Goal: Information Seeking & Learning: Find specific fact

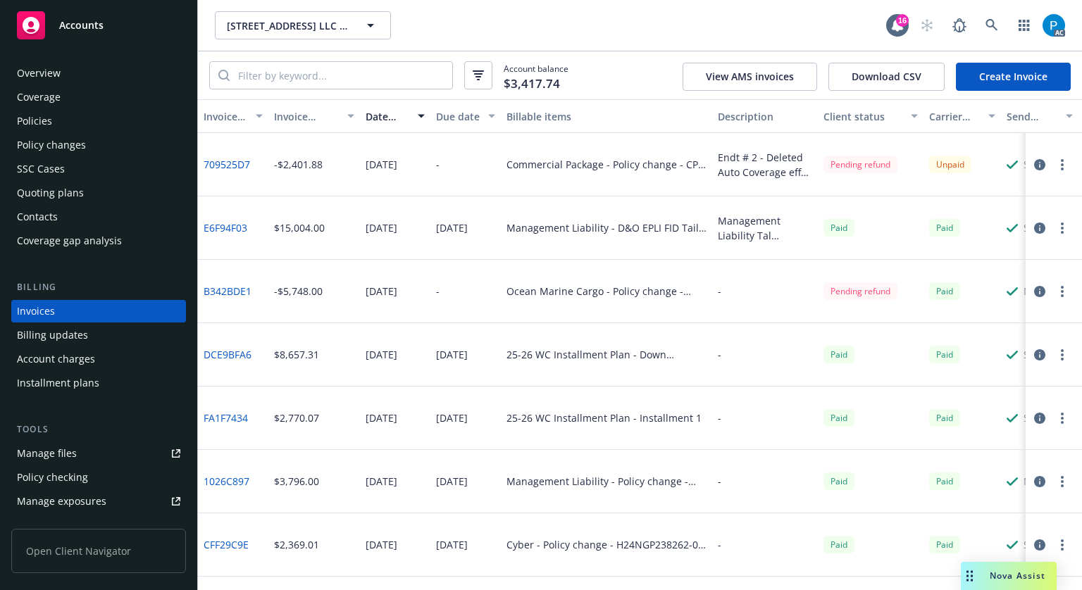
click at [128, 29] on div "Accounts" at bounding box center [98, 25] width 163 height 28
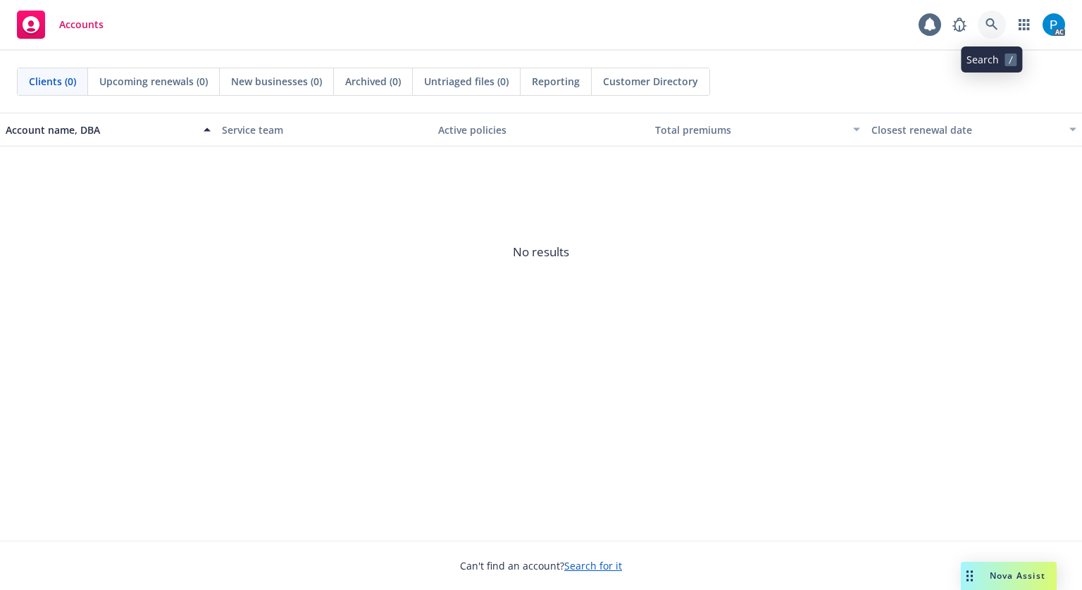
click at [981, 17] on link at bounding box center [992, 25] width 28 height 28
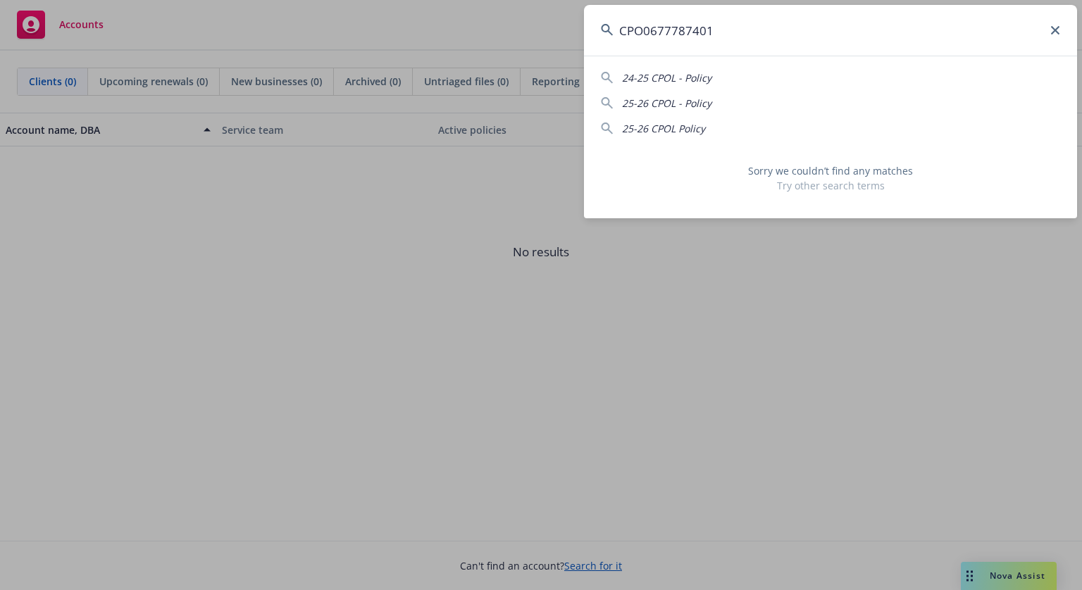
click at [647, 28] on input "CPO0677787401" at bounding box center [830, 30] width 493 height 51
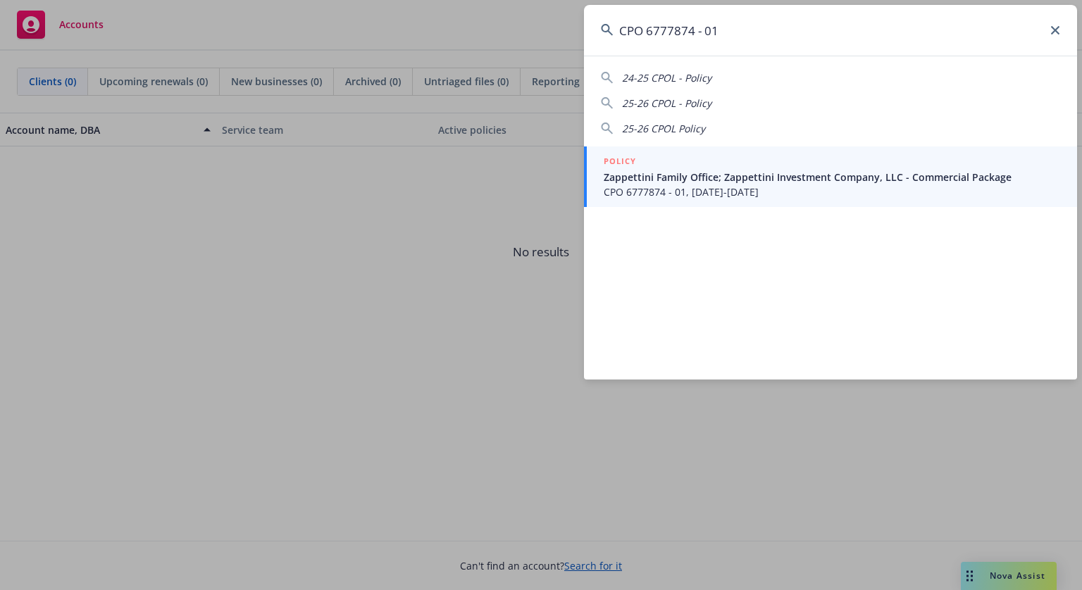
type input "CPO 6777874 - 01"
click at [699, 170] on span "Zappettini Family Office; Zappettini Investment Company, LLC - Commercial Packa…" at bounding box center [832, 177] width 456 height 15
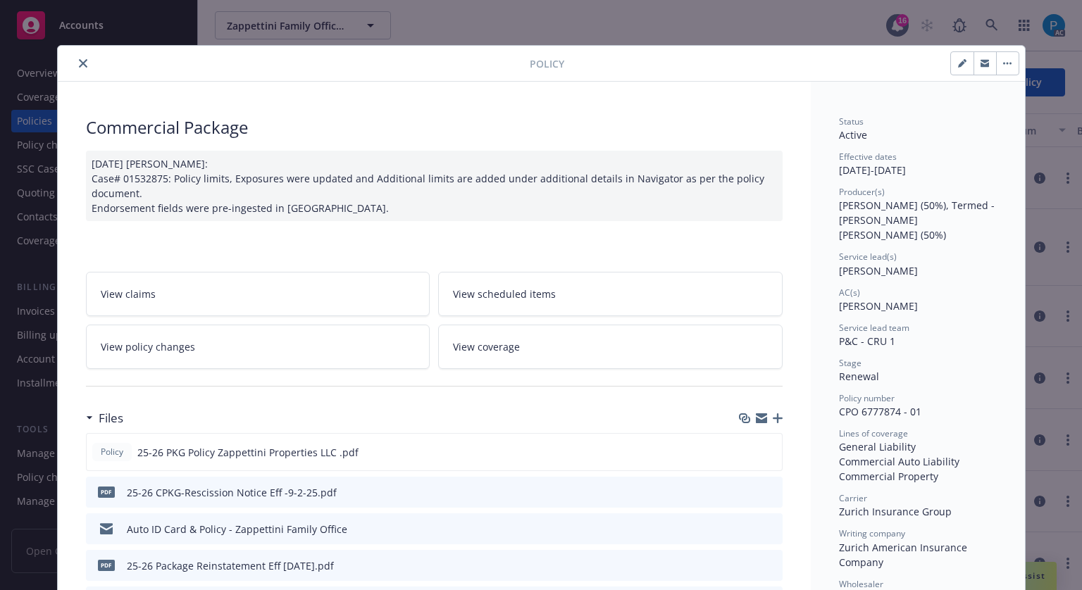
click at [79, 66] on icon "close" at bounding box center [83, 63] width 8 height 8
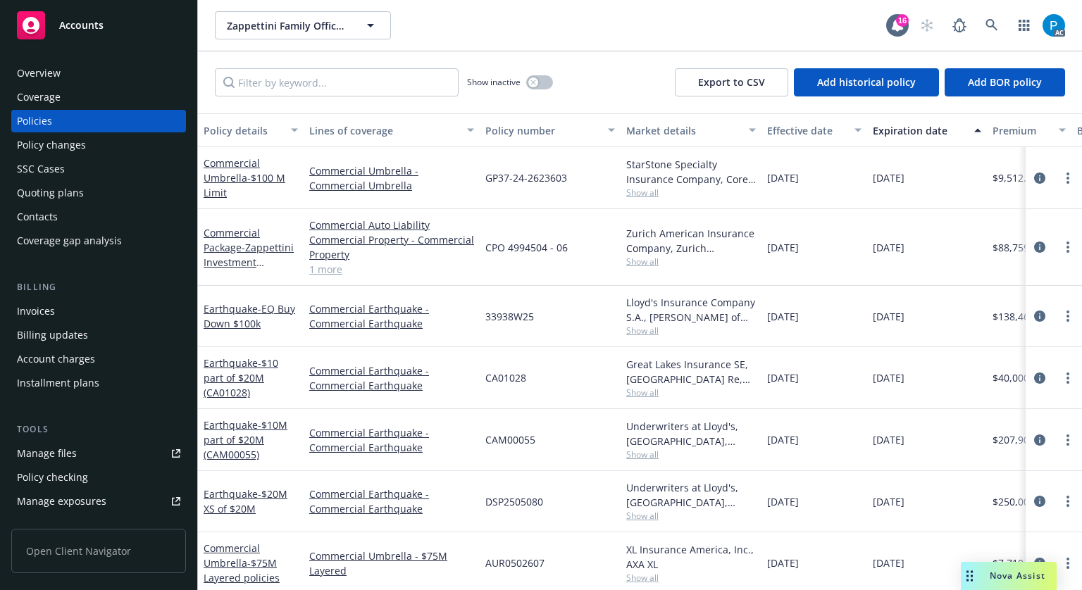
click at [51, 309] on div "Invoices" at bounding box center [36, 311] width 38 height 23
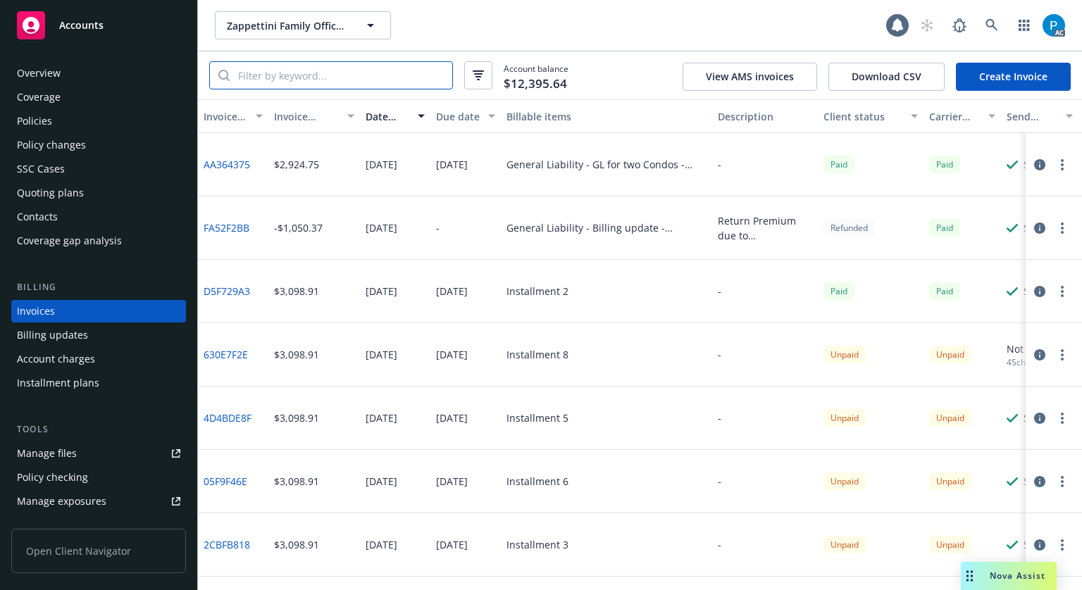
click at [375, 70] on input "search" at bounding box center [341, 75] width 223 height 27
paste input "CPO 6777874 - 01"
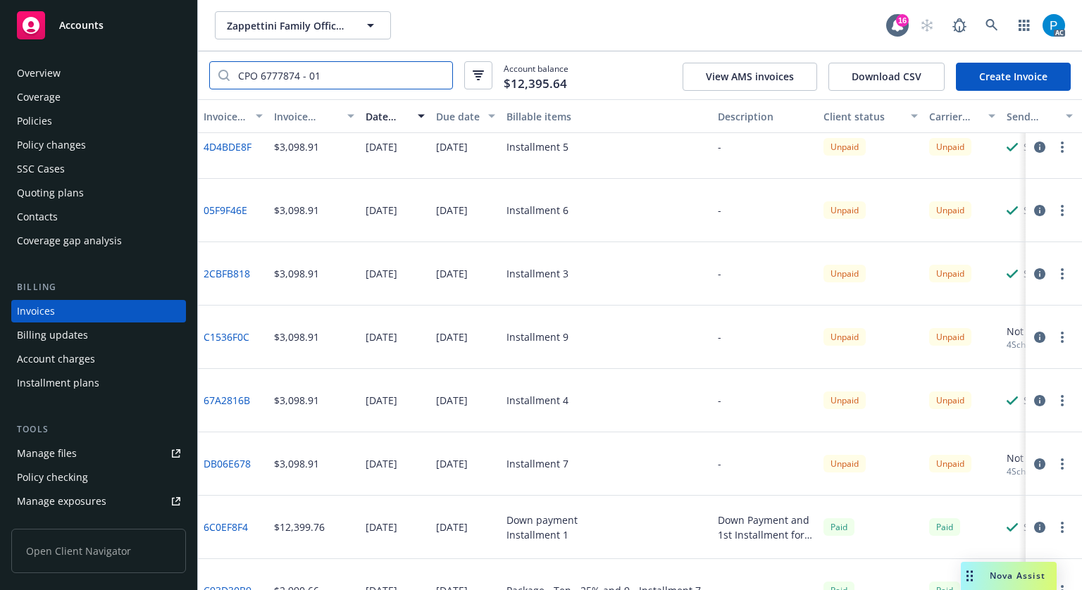
scroll to position [251, 0]
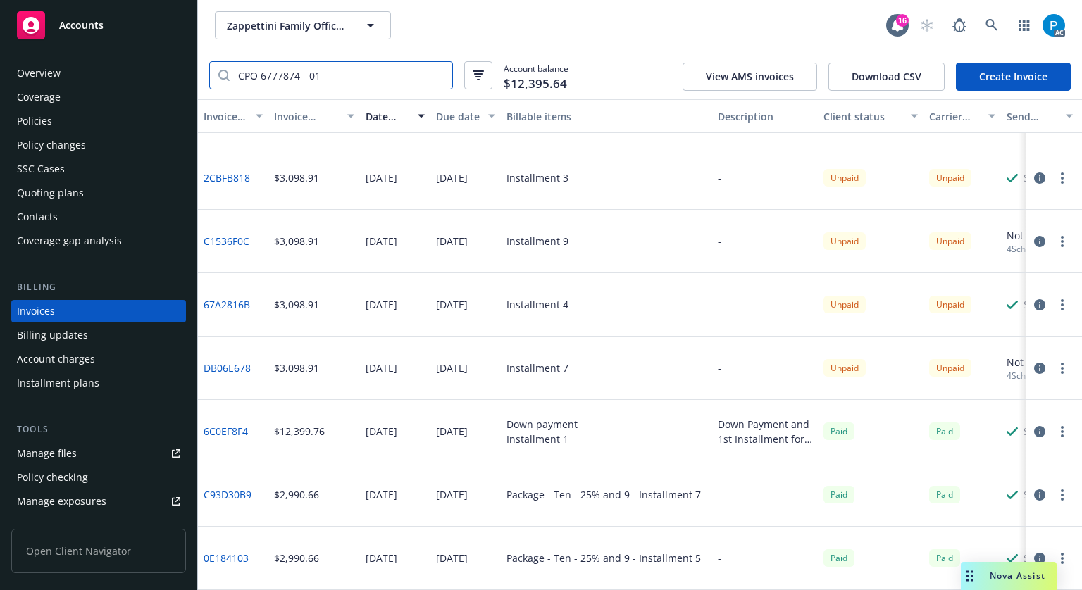
type input "CPO 6777874 - 01"
click at [113, 44] on link "Accounts" at bounding box center [98, 25] width 175 height 39
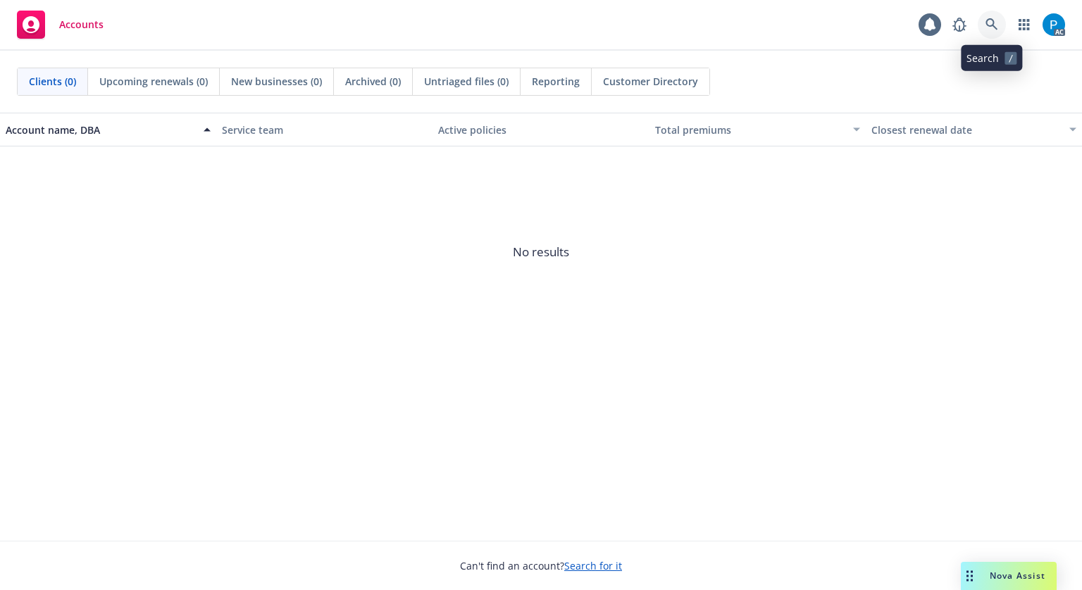
click at [994, 23] on icon at bounding box center [991, 24] width 12 height 12
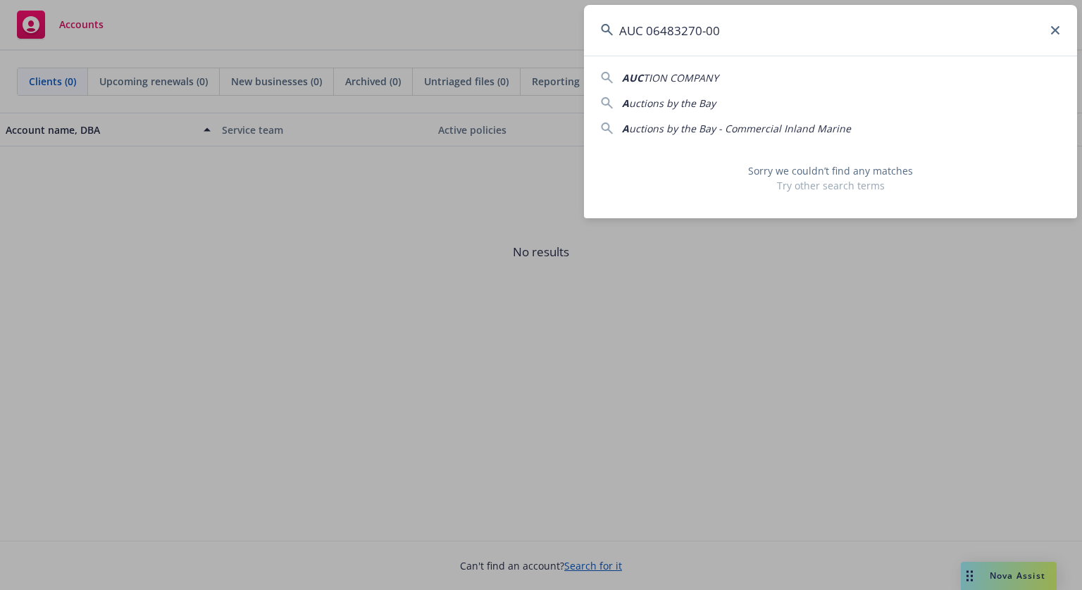
click at [654, 30] on input "AUC 06483270-00" at bounding box center [830, 30] width 493 height 51
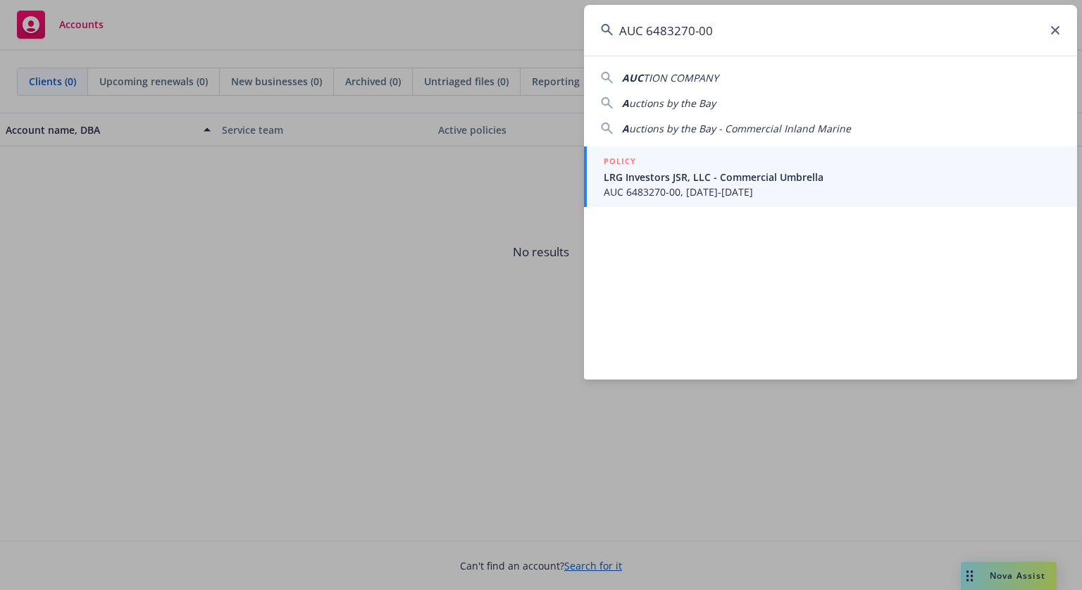
type input "AUC 6483270-00"
click at [673, 175] on span "LRG Investors JSR, LLC - Commercial Umbrella" at bounding box center [832, 177] width 456 height 15
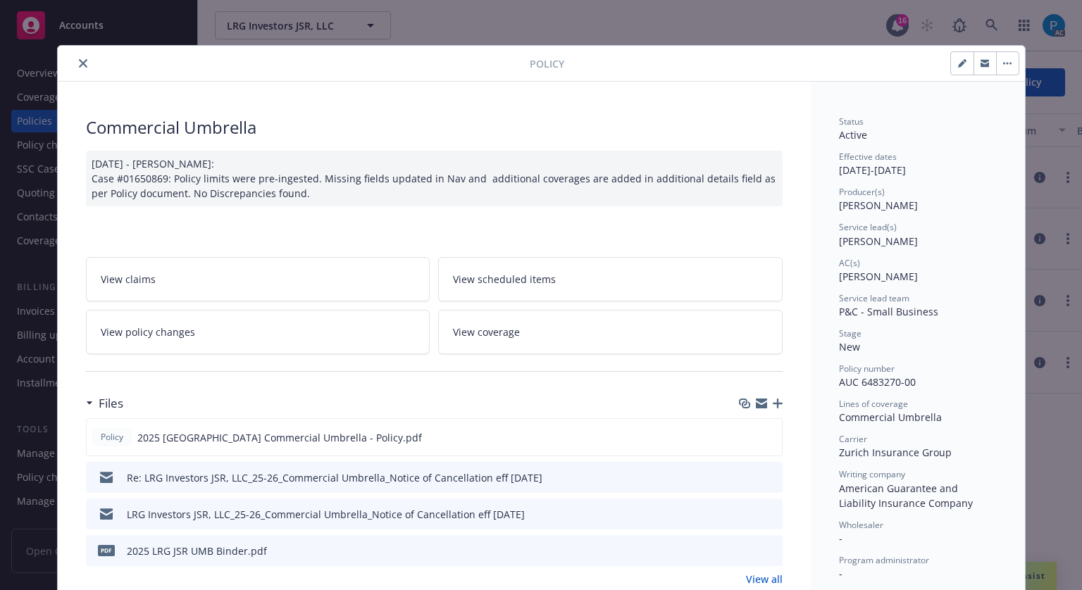
click at [79, 59] on icon "close" at bounding box center [83, 63] width 8 height 8
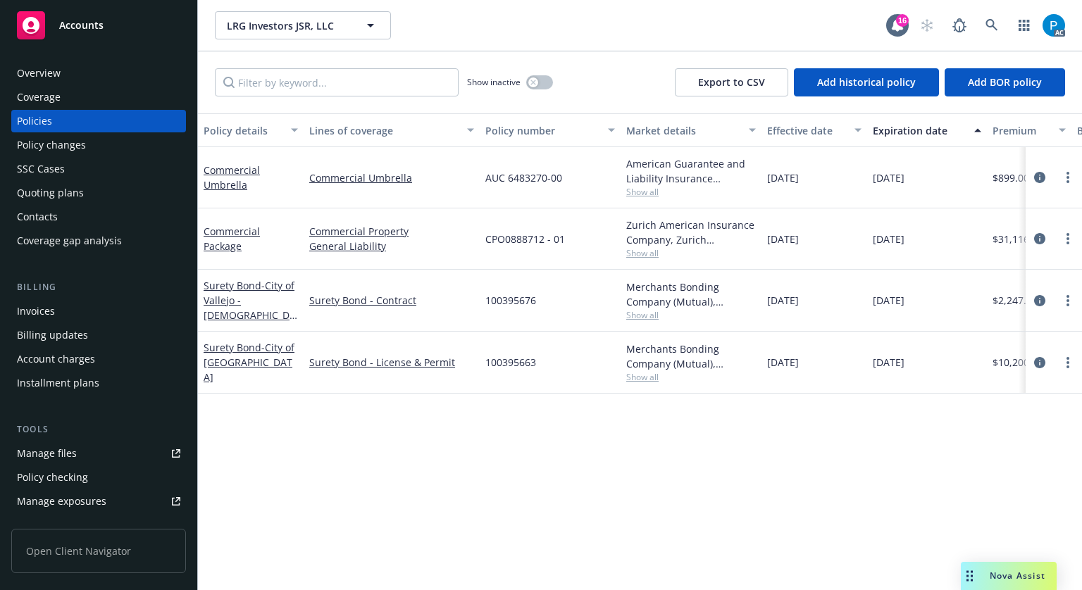
click at [66, 308] on div "Invoices" at bounding box center [98, 311] width 163 height 23
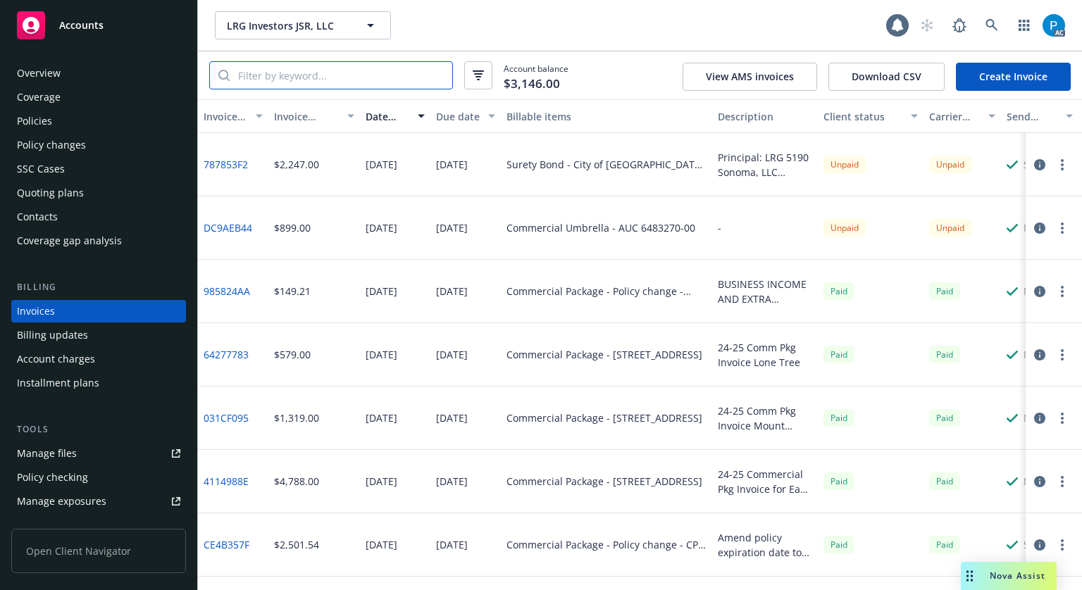
click at [363, 74] on input "search" at bounding box center [341, 75] width 223 height 27
paste input "AUC 6483270-00"
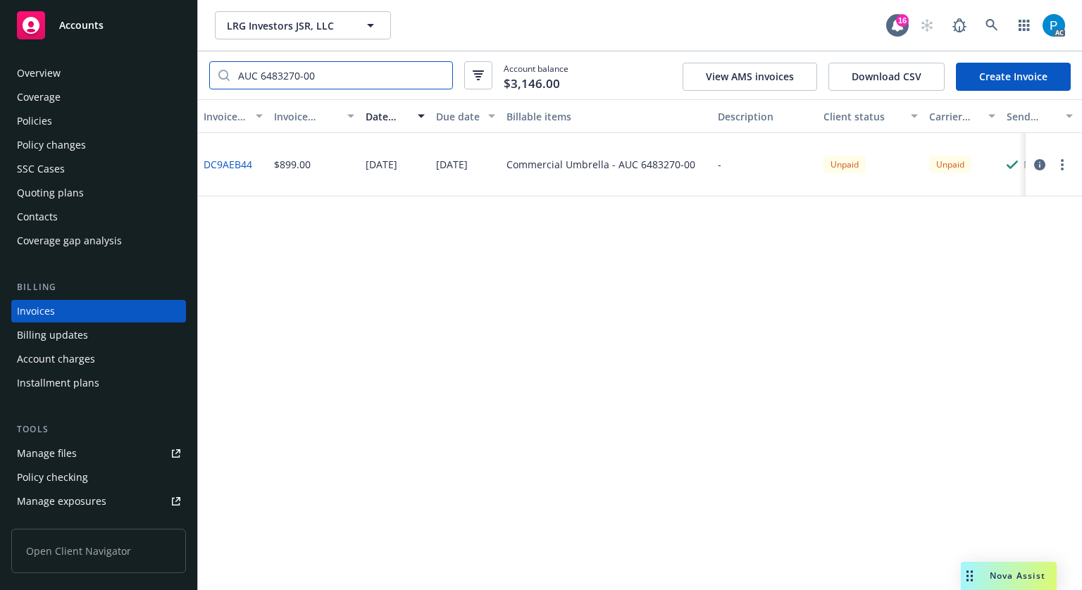
type input "AUC 6483270-00"
click at [153, 16] on div "Accounts" at bounding box center [98, 25] width 163 height 28
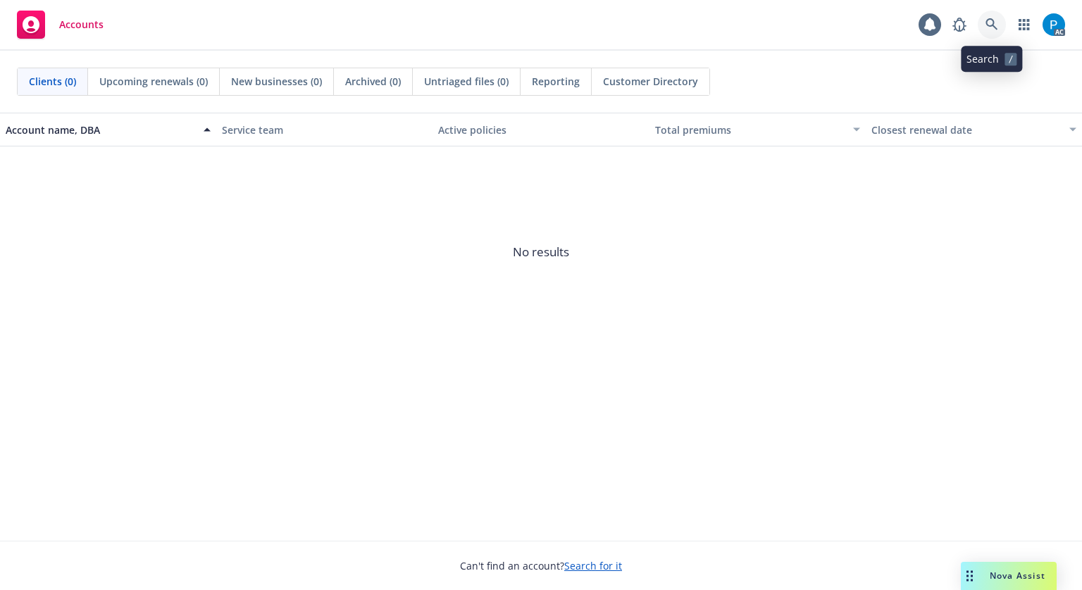
click at [991, 22] on icon at bounding box center [991, 24] width 13 height 13
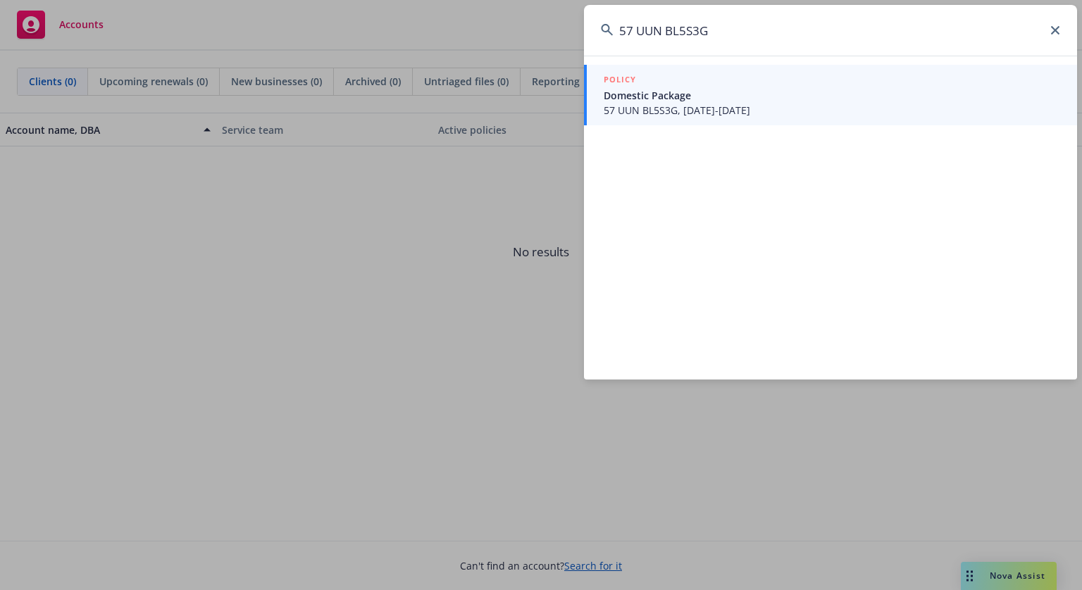
type input "57 UUN BL5S3G"
click at [740, 97] on span "Domestic Package" at bounding box center [832, 95] width 456 height 15
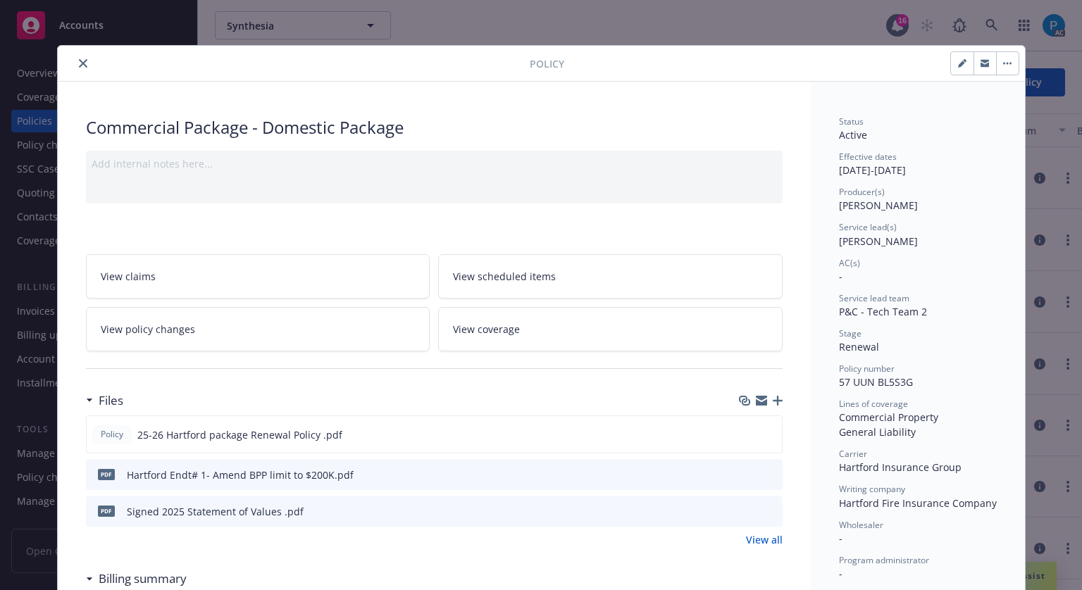
click at [80, 63] on icon "close" at bounding box center [83, 63] width 8 height 8
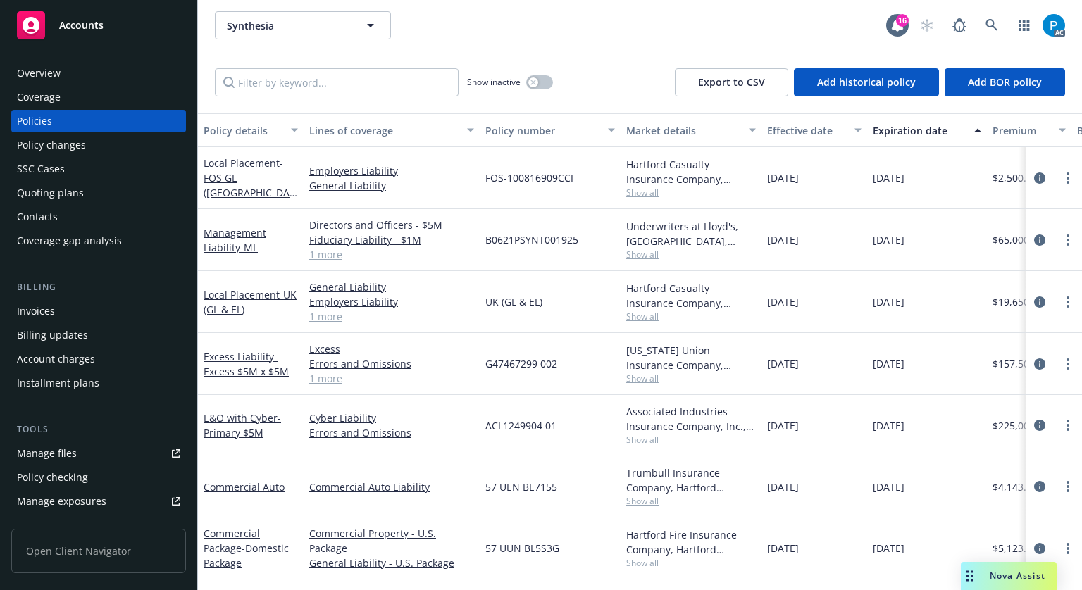
click at [75, 309] on div "Invoices" at bounding box center [98, 311] width 163 height 23
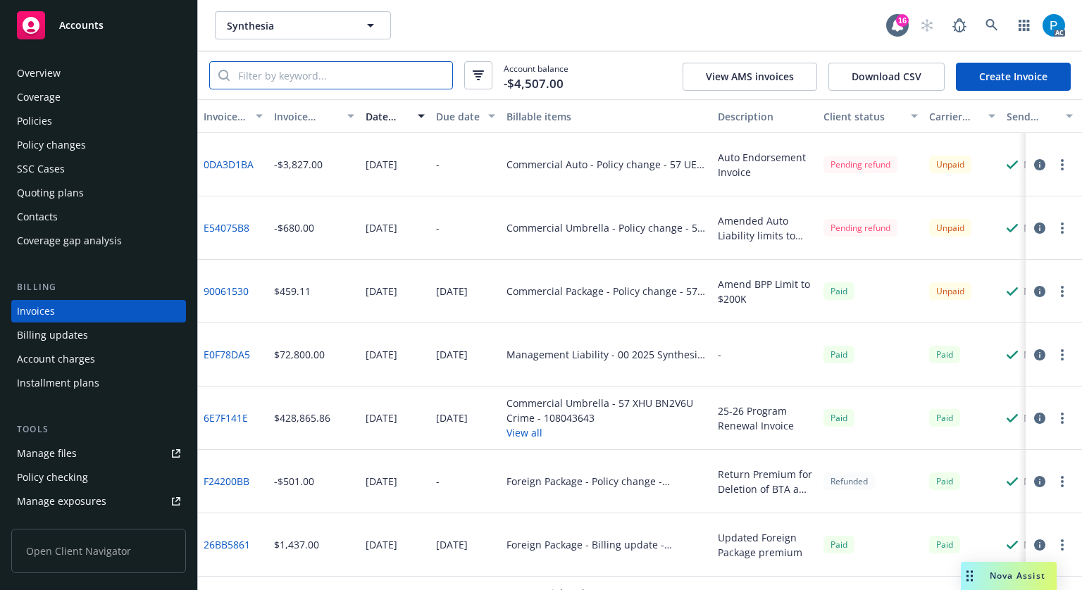
click at [321, 72] on input "search" at bounding box center [341, 75] width 223 height 27
paste input "57 UUN BL5S3G"
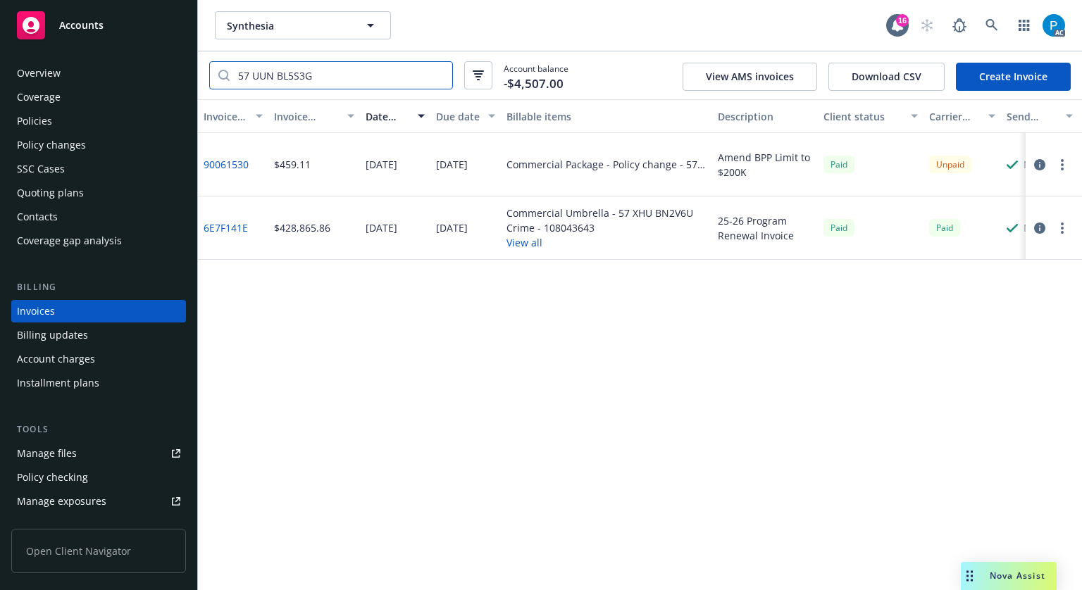
type input "57 UUN BL5S3G"
click at [1032, 163] on button "button" at bounding box center [1039, 164] width 17 height 17
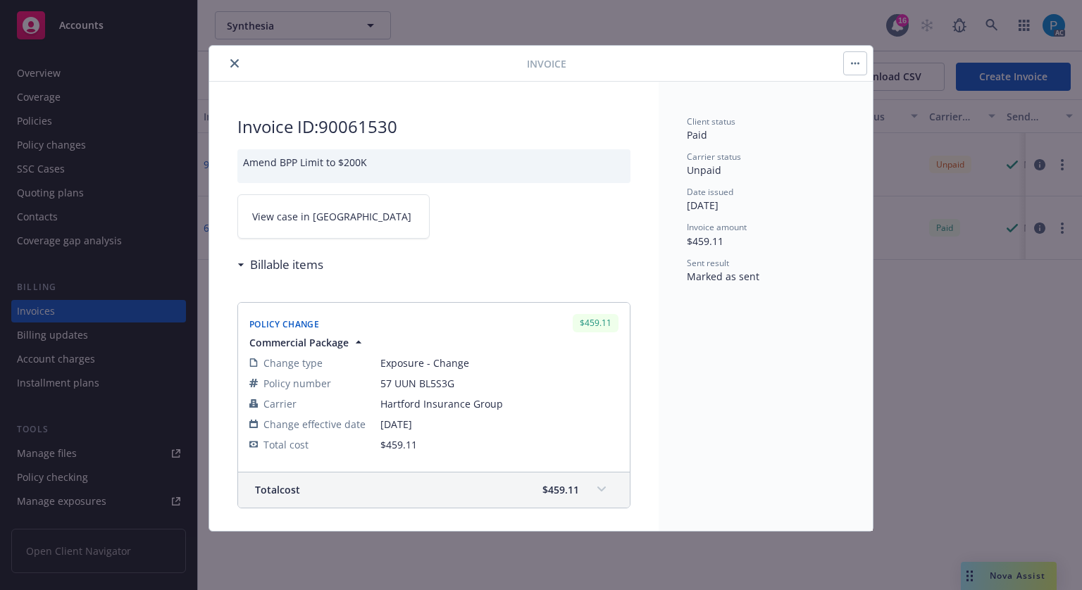
click at [337, 216] on link "View case in [GEOGRAPHIC_DATA]" at bounding box center [333, 216] width 192 height 44
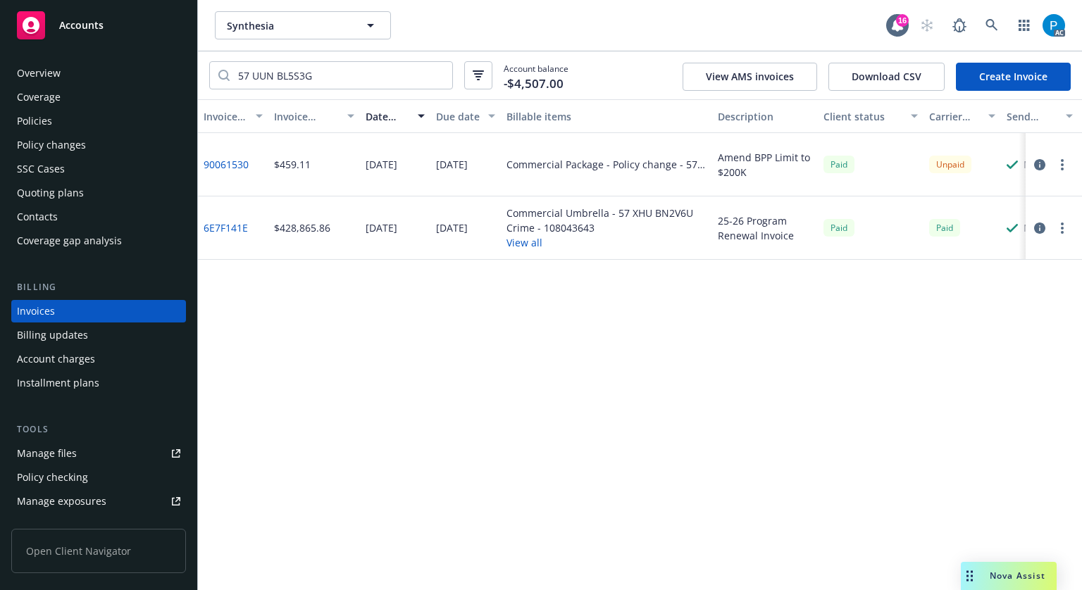
click at [130, 27] on div "Accounts" at bounding box center [98, 25] width 163 height 28
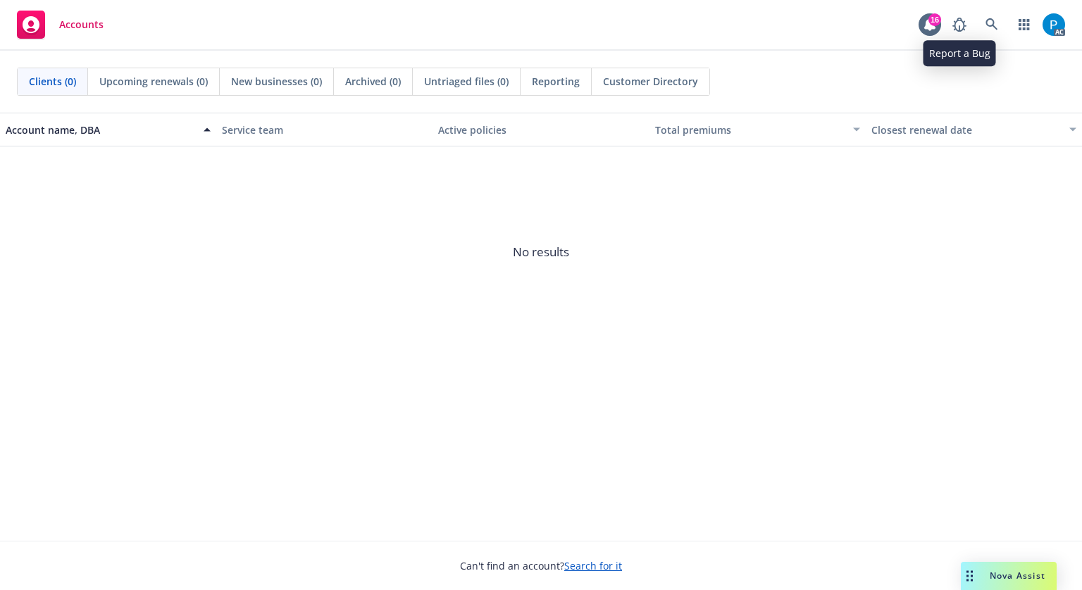
click at [977, 27] on div "AC" at bounding box center [1005, 25] width 120 height 28
click at [987, 30] on icon at bounding box center [991, 24] width 13 height 13
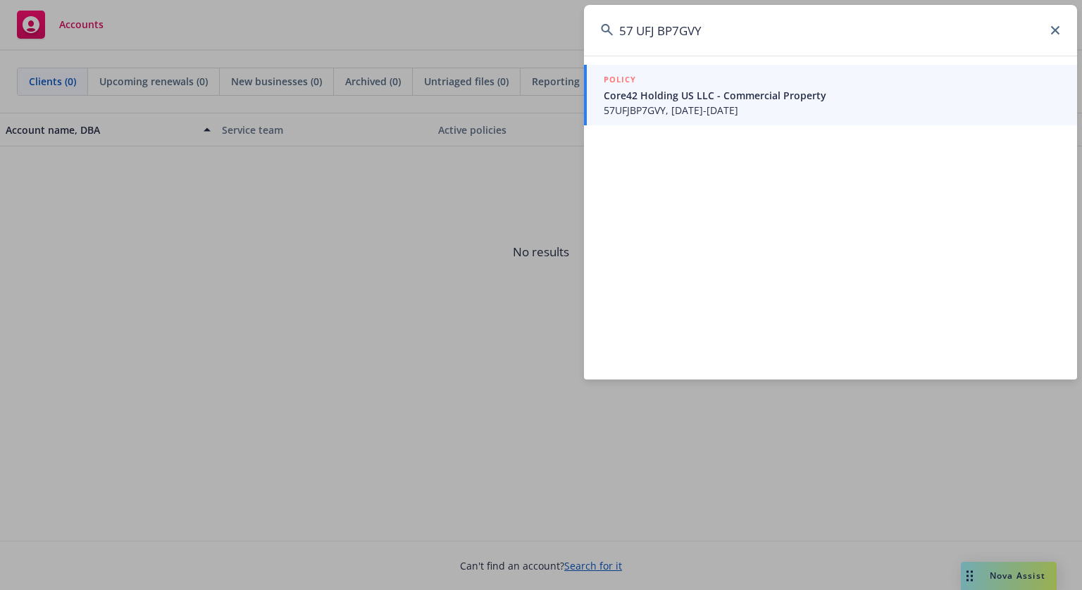
click at [635, 35] on input "57 UFJ BP7GVY" at bounding box center [830, 30] width 493 height 51
type input "57UFJBP7GVY"
click at [659, 88] on span "Core42 Holding US LLC - Commercial Property" at bounding box center [832, 95] width 456 height 15
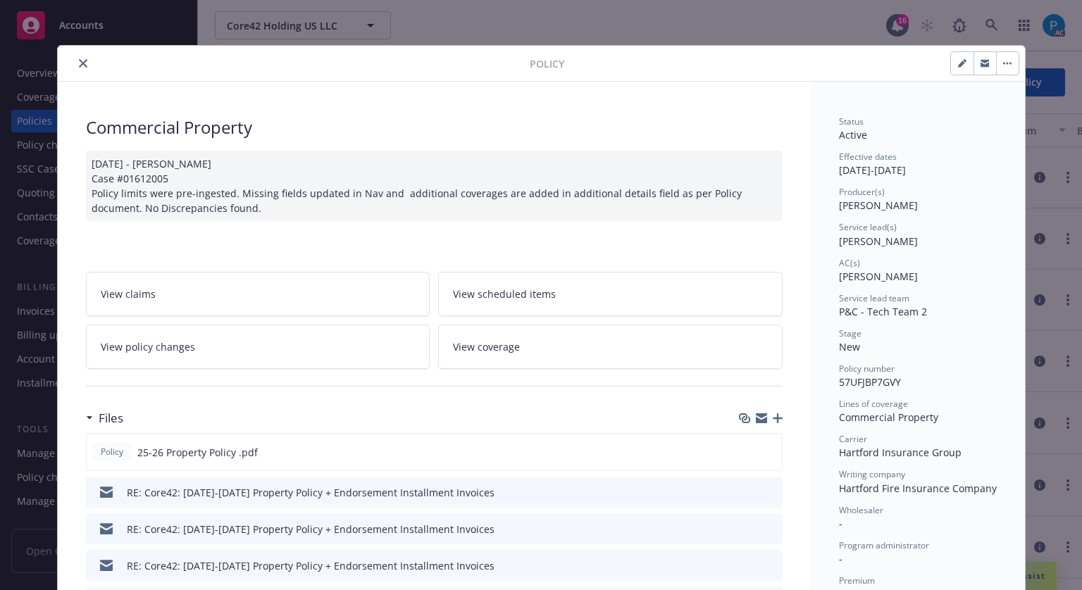
click at [79, 59] on icon "close" at bounding box center [83, 63] width 8 height 8
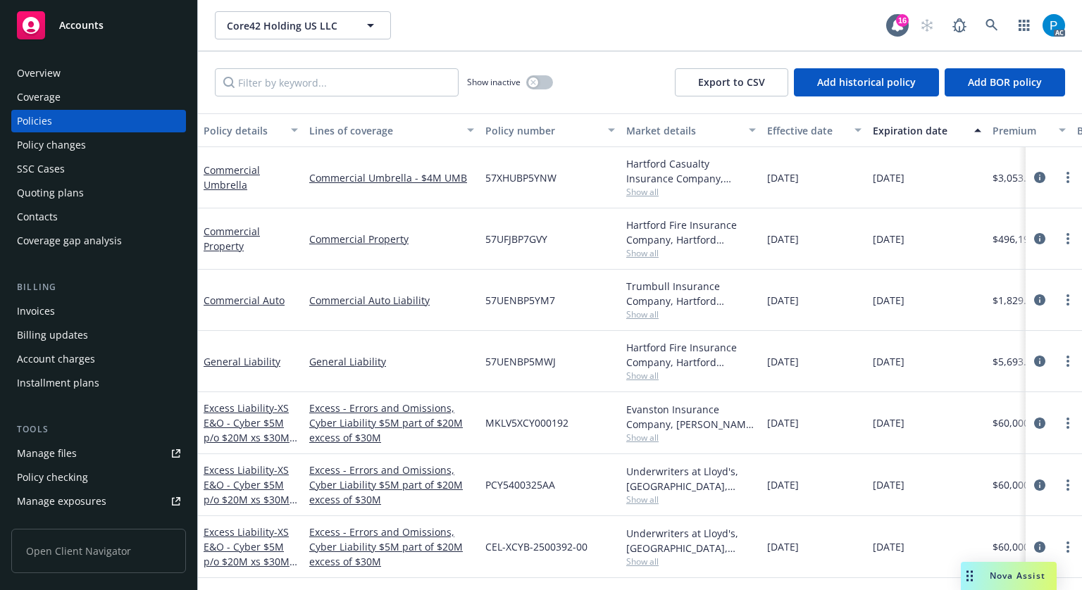
click at [53, 312] on div "Invoices" at bounding box center [36, 311] width 38 height 23
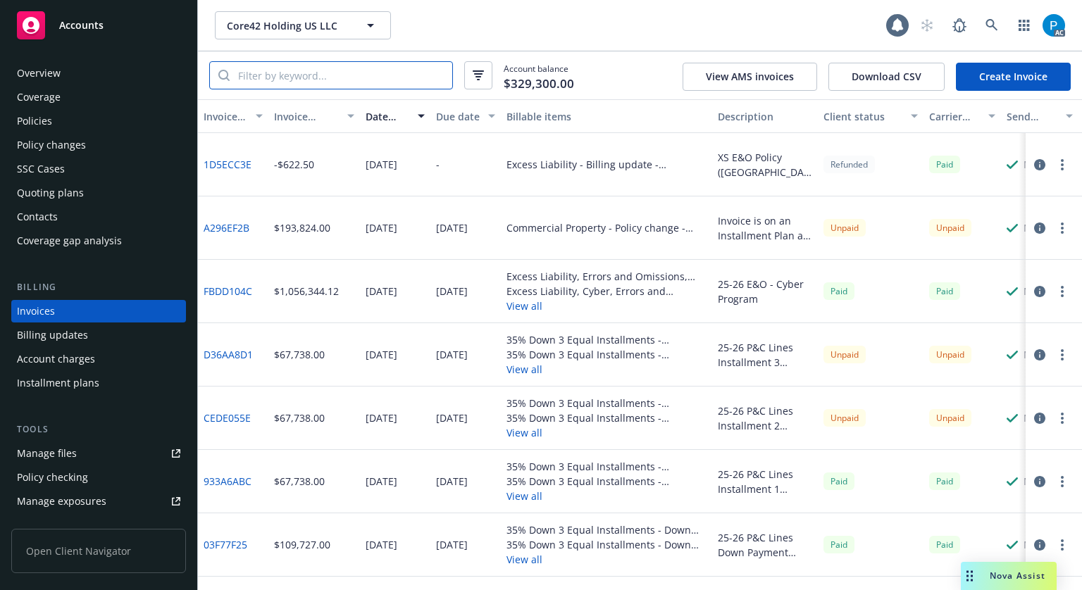
click at [340, 75] on input "search" at bounding box center [341, 75] width 223 height 27
paste input "57UFJBP7GVY"
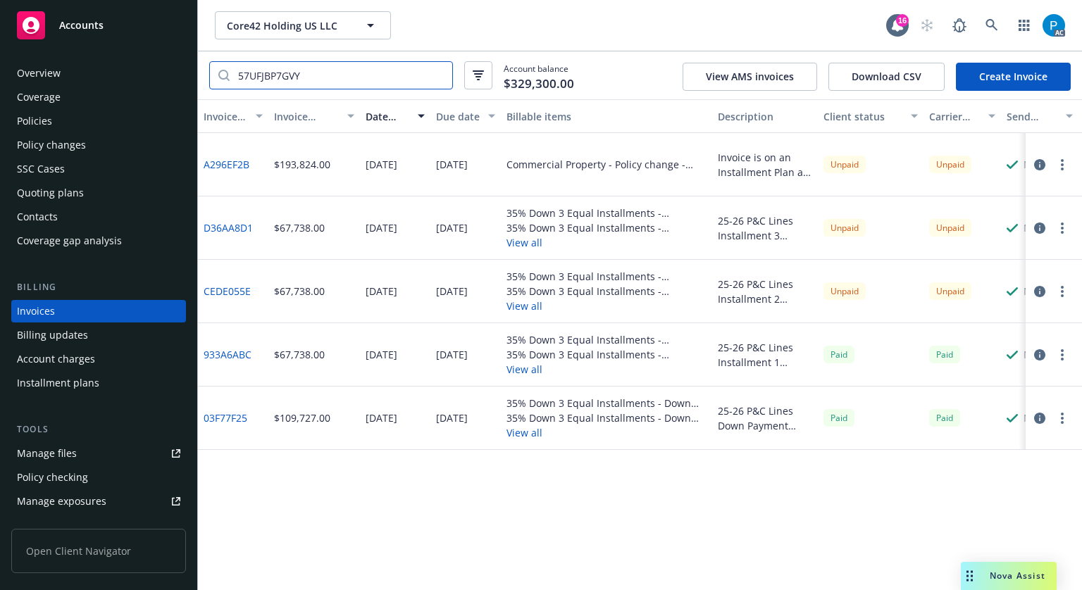
type input "57UFJBP7GVY"
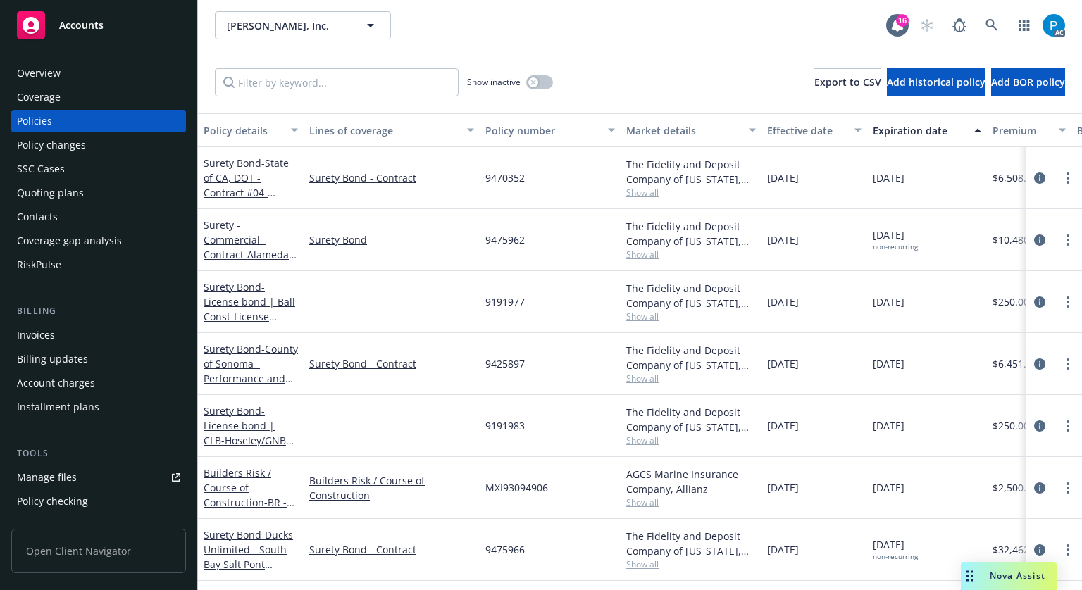
click at [118, 22] on div "Accounts" at bounding box center [98, 25] width 163 height 28
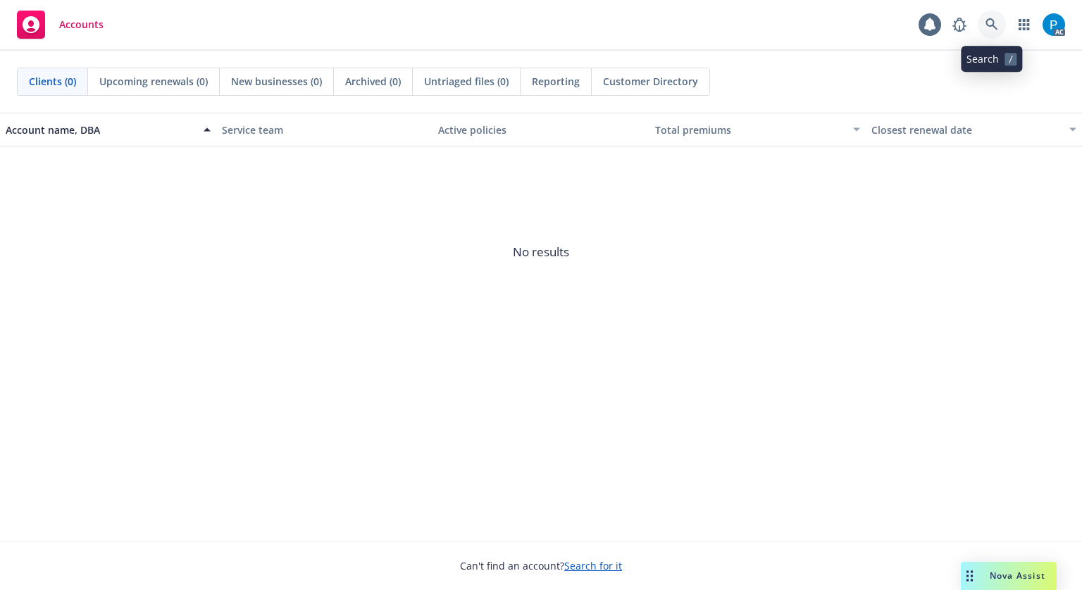
click at [990, 37] on link at bounding box center [992, 25] width 28 height 28
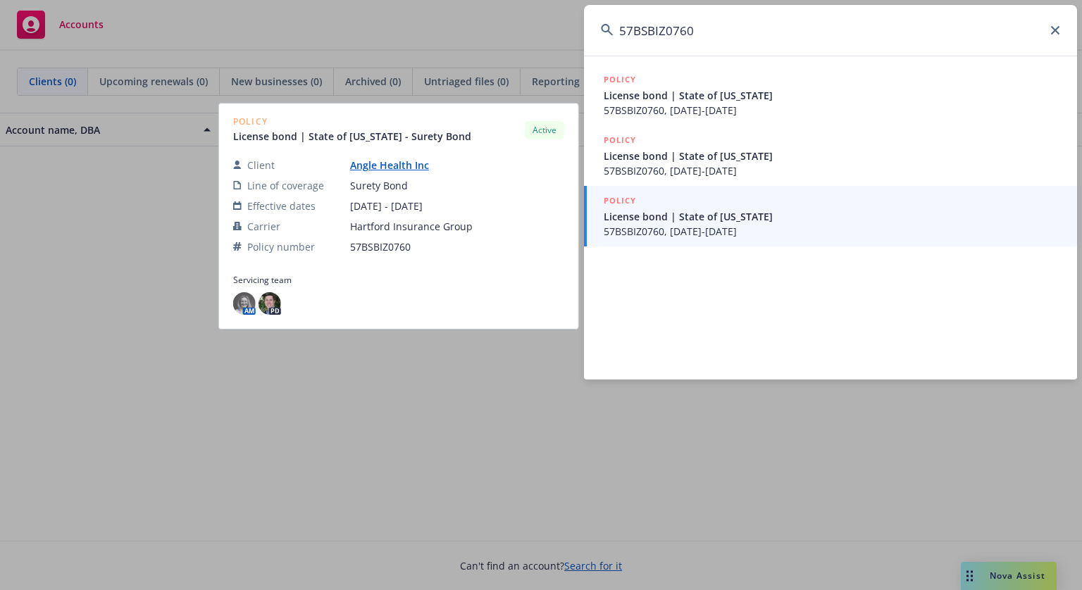
type input "57BSBIZ0760"
click at [662, 226] on span "57BSBIZ0760, [DATE]-[DATE]" at bounding box center [832, 231] width 456 height 15
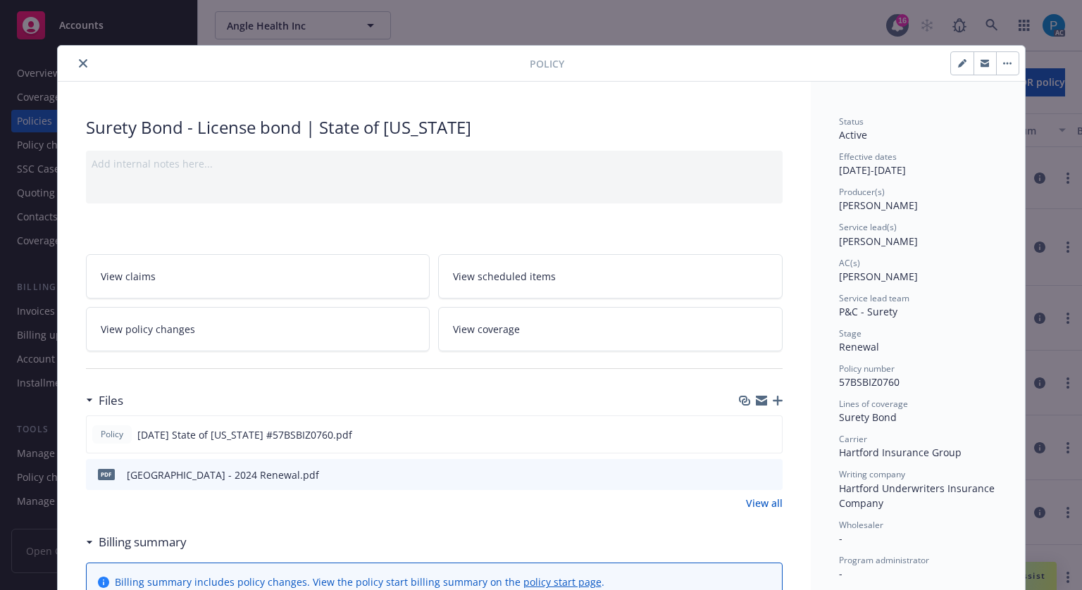
click at [82, 64] on button "close" at bounding box center [83, 63] width 17 height 17
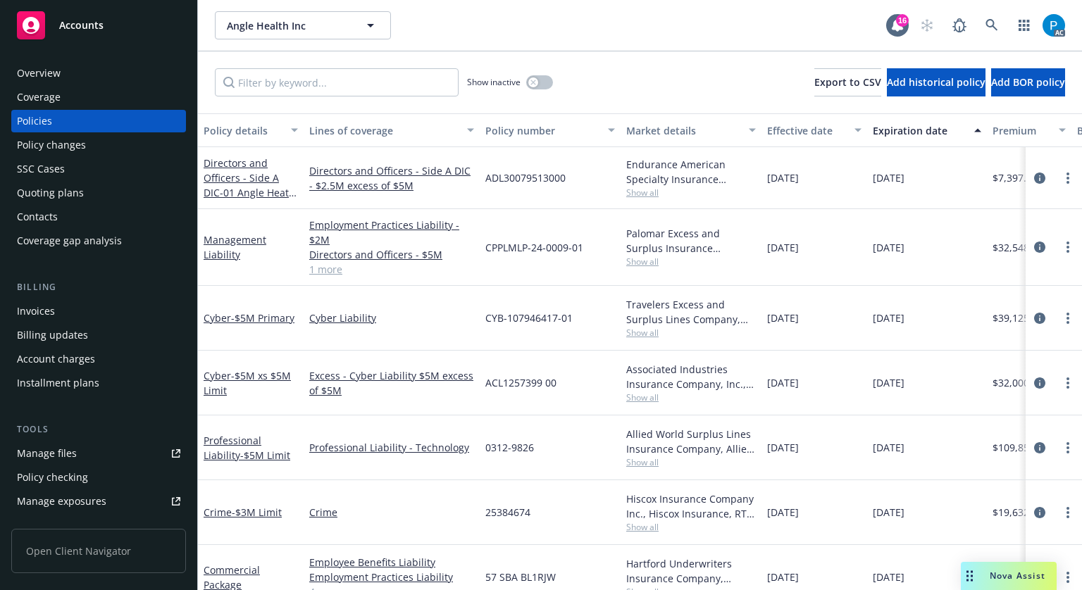
click at [51, 313] on div "Invoices" at bounding box center [36, 311] width 38 height 23
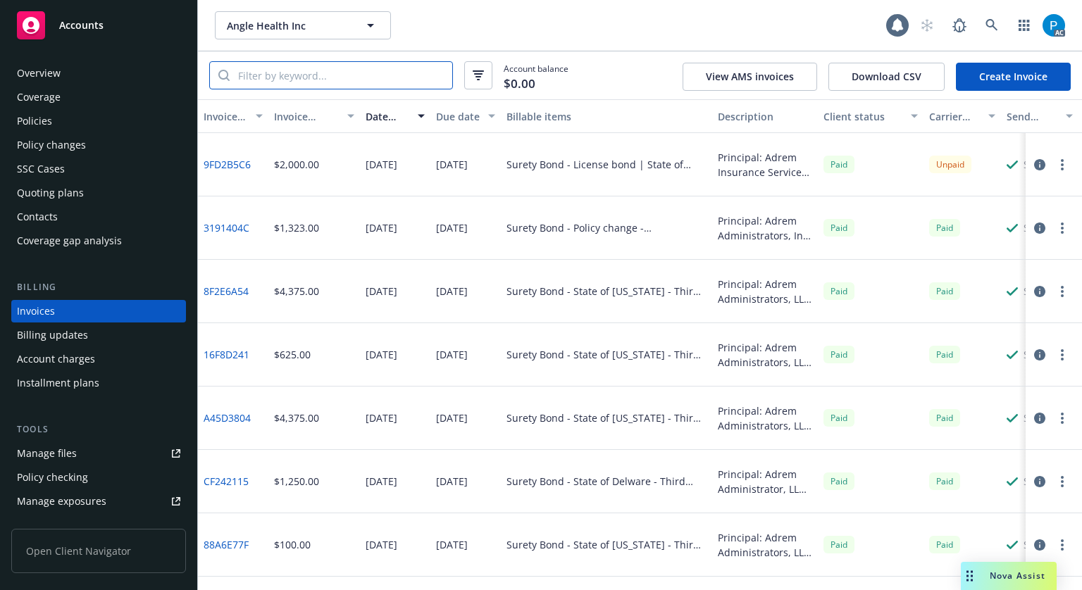
click at [332, 75] on input "search" at bounding box center [341, 75] width 223 height 27
paste input "57BSBIZ0760"
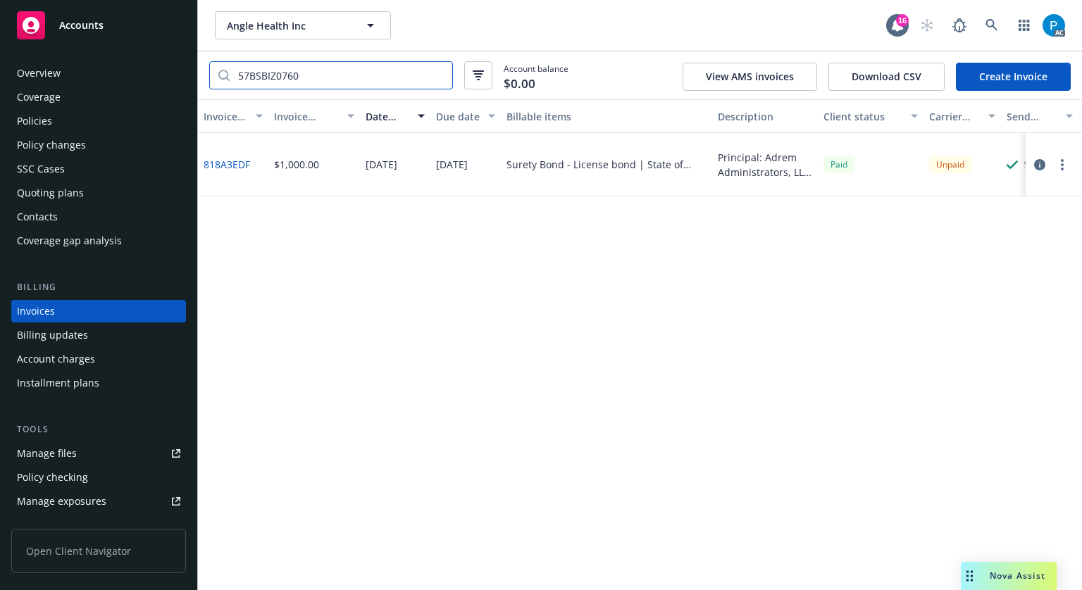
type input "57BSBIZ0760"
click at [1042, 161] on icon "button" at bounding box center [1039, 164] width 11 height 11
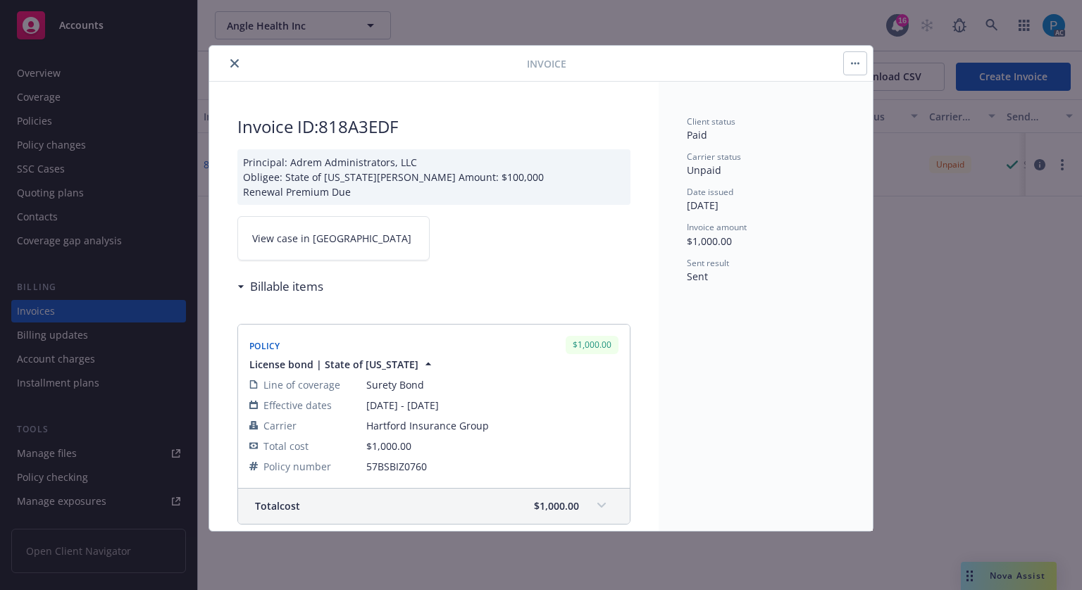
click at [345, 245] on link "View case in [GEOGRAPHIC_DATA]" at bounding box center [333, 238] width 192 height 44
drag, startPoint x: 407, startPoint y: 125, endPoint x: 323, endPoint y: 125, distance: 84.5
click at [323, 125] on h2 "Invoice ID: 818A3EDF" at bounding box center [433, 127] width 393 height 23
copy h2 "818A3EDF"
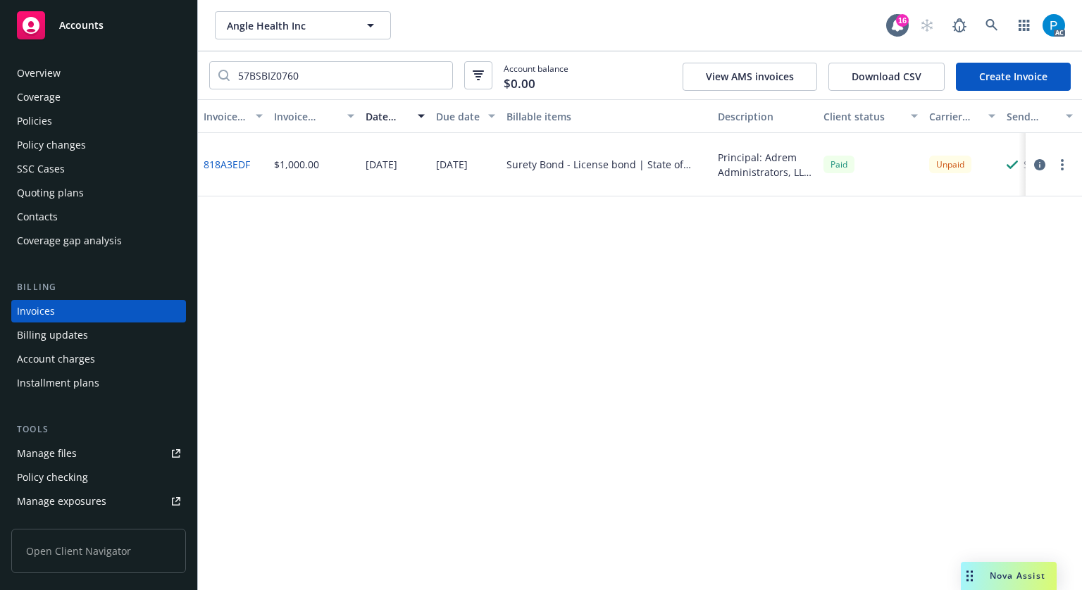
click at [1043, 164] on icon "button" at bounding box center [1039, 164] width 11 height 11
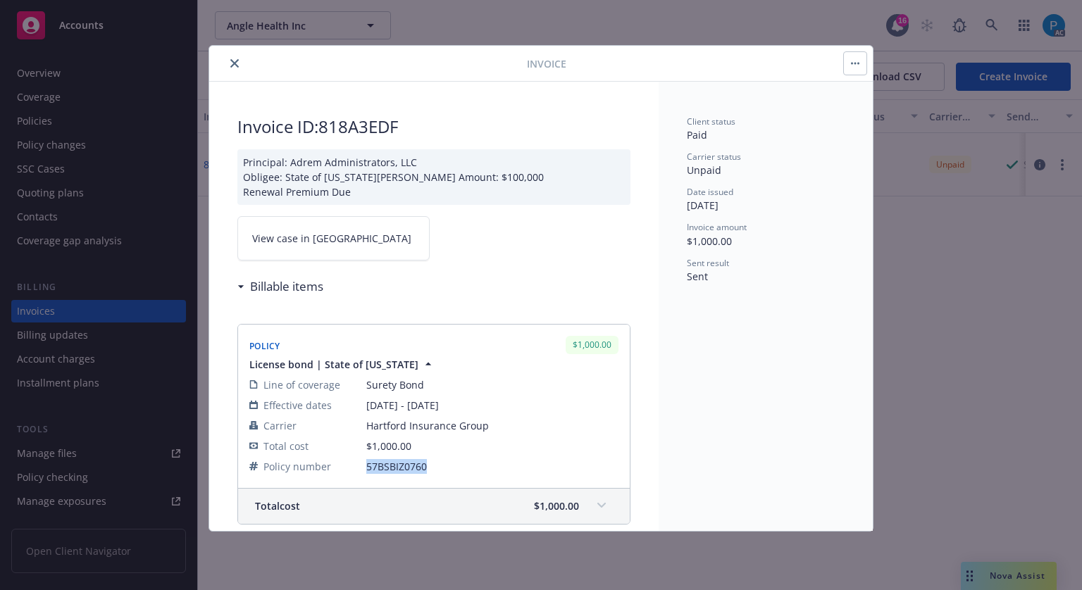
drag, startPoint x: 428, startPoint y: 480, endPoint x: 366, endPoint y: 481, distance: 61.3
click at [366, 474] on span "57BSBIZ0760" at bounding box center [492, 466] width 252 height 15
copy span "57BSBIZ0760"
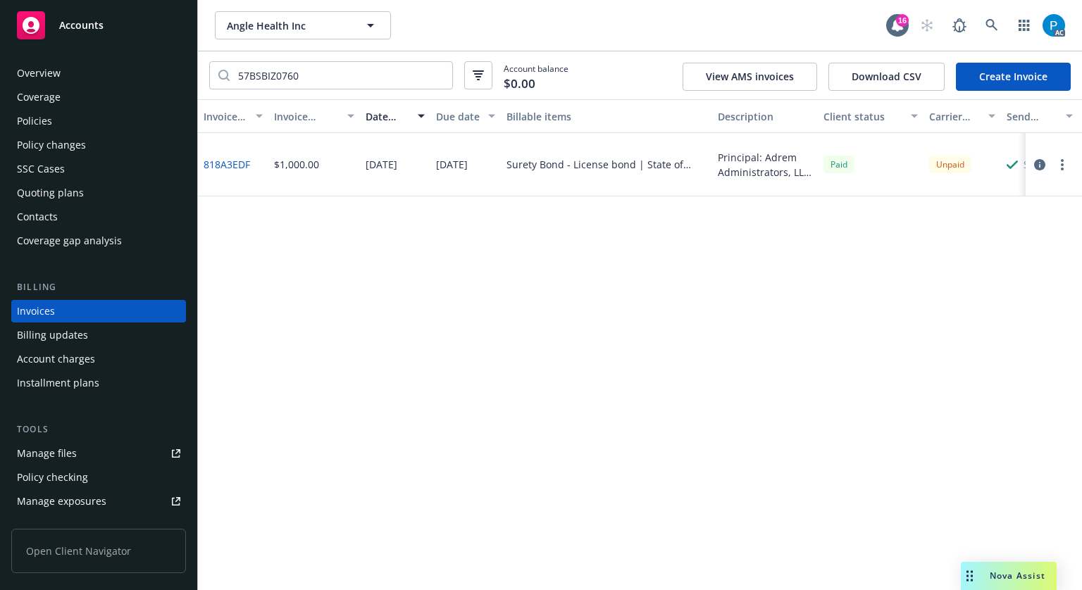
click at [61, 20] on span "Accounts" at bounding box center [81, 25] width 44 height 11
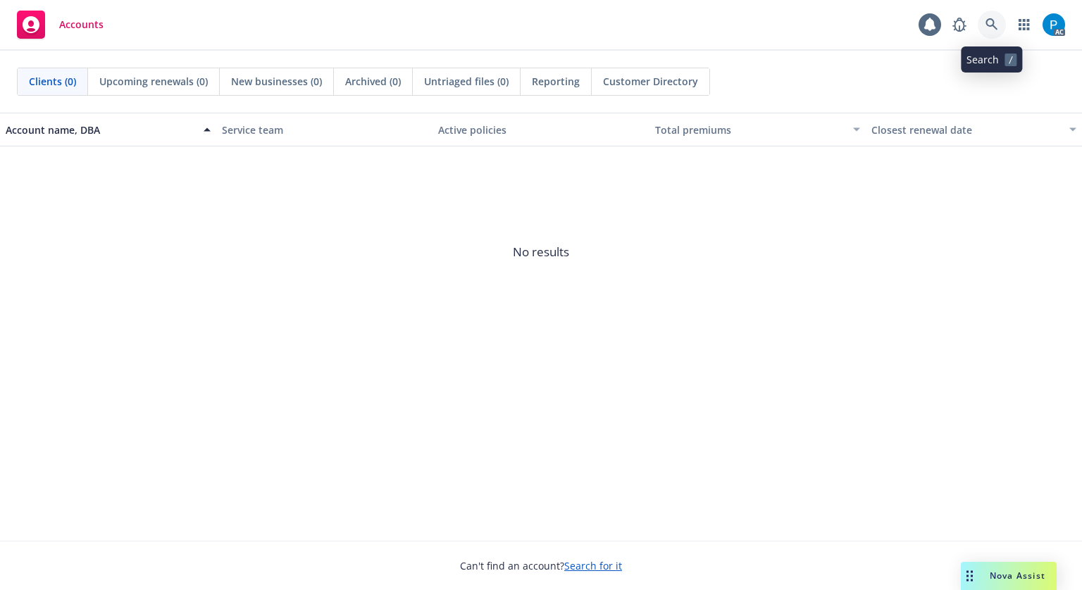
click at [989, 25] on icon at bounding box center [991, 24] width 13 height 13
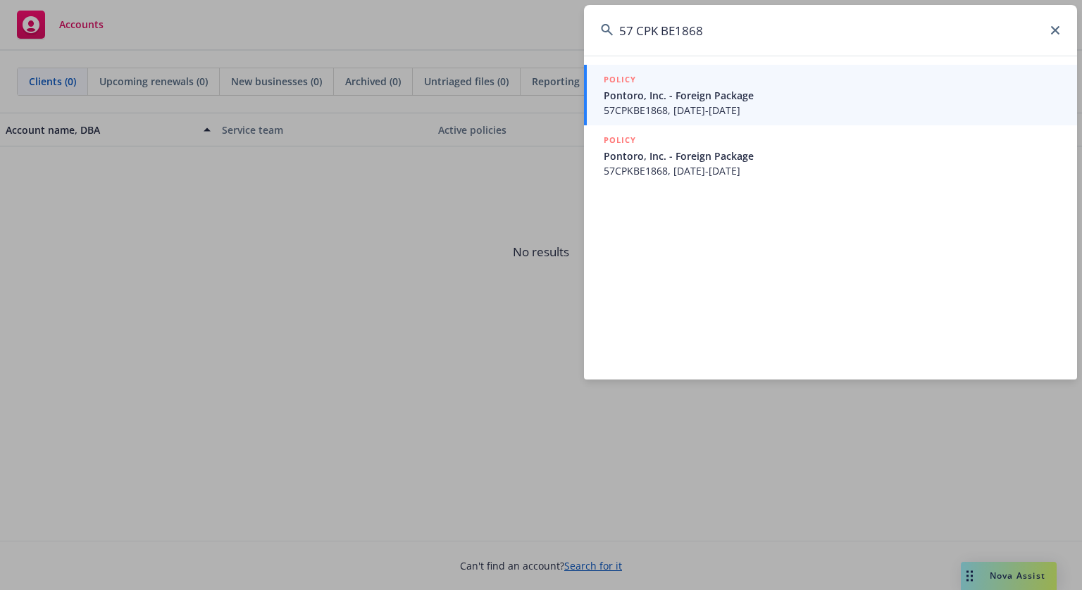
click at [633, 32] on input "57 CPK BE1868" at bounding box center [830, 30] width 493 height 51
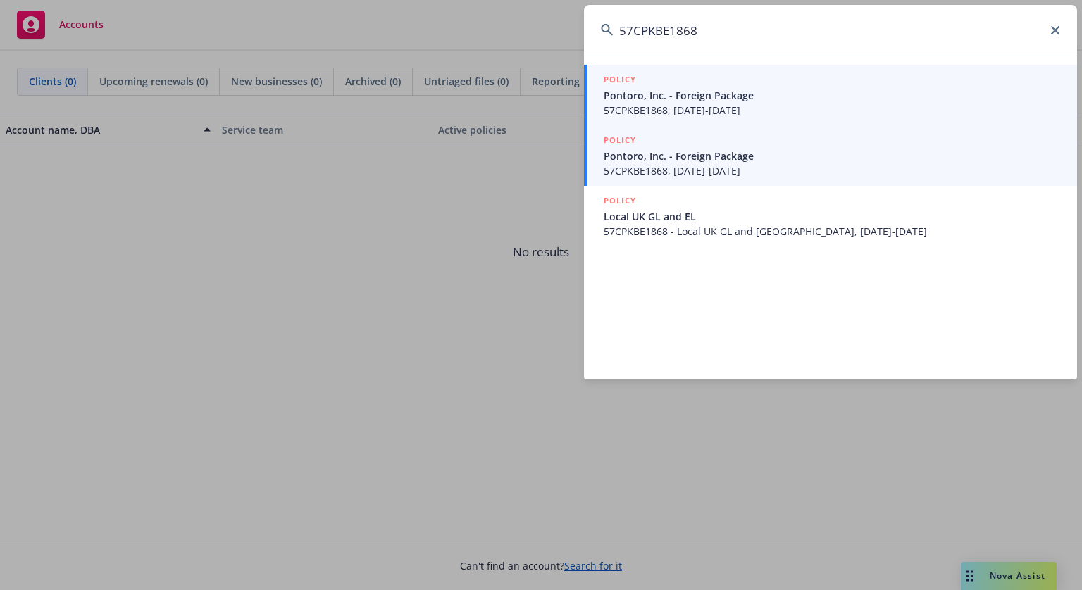
type input "57CPKBE1868"
click at [707, 158] on span "Pontoro, Inc. - Foreign Package" at bounding box center [832, 156] width 456 height 15
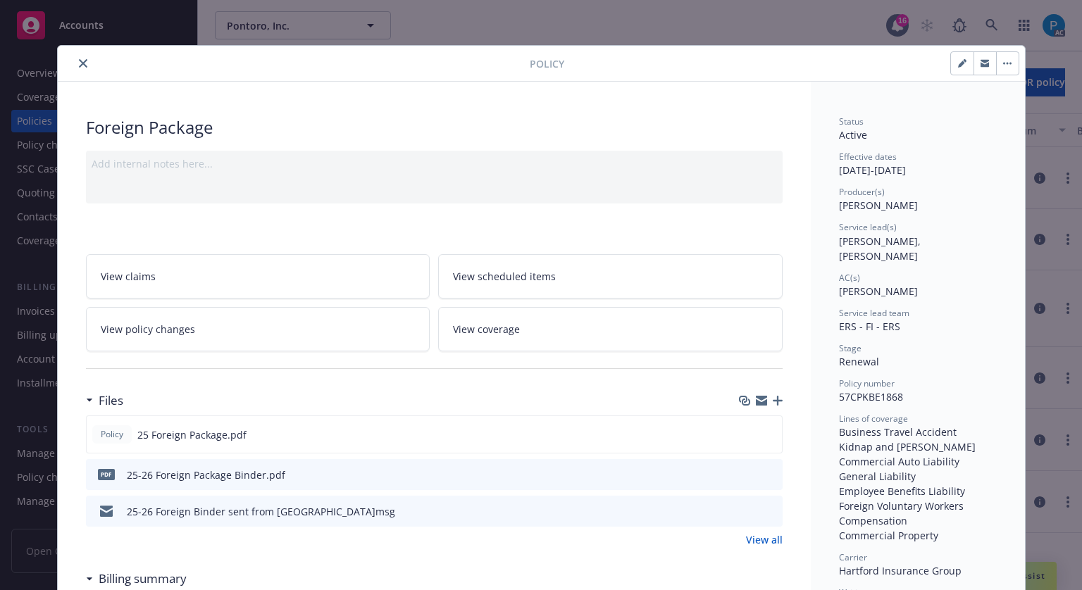
click at [82, 64] on button "close" at bounding box center [83, 63] width 17 height 17
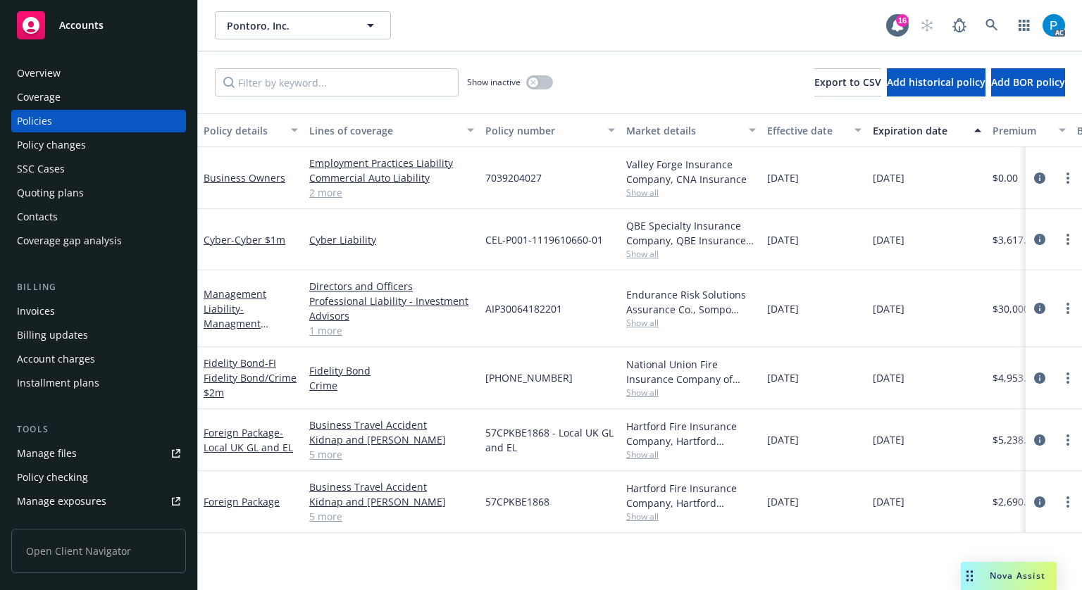
click at [87, 316] on div "Invoices" at bounding box center [98, 311] width 163 height 23
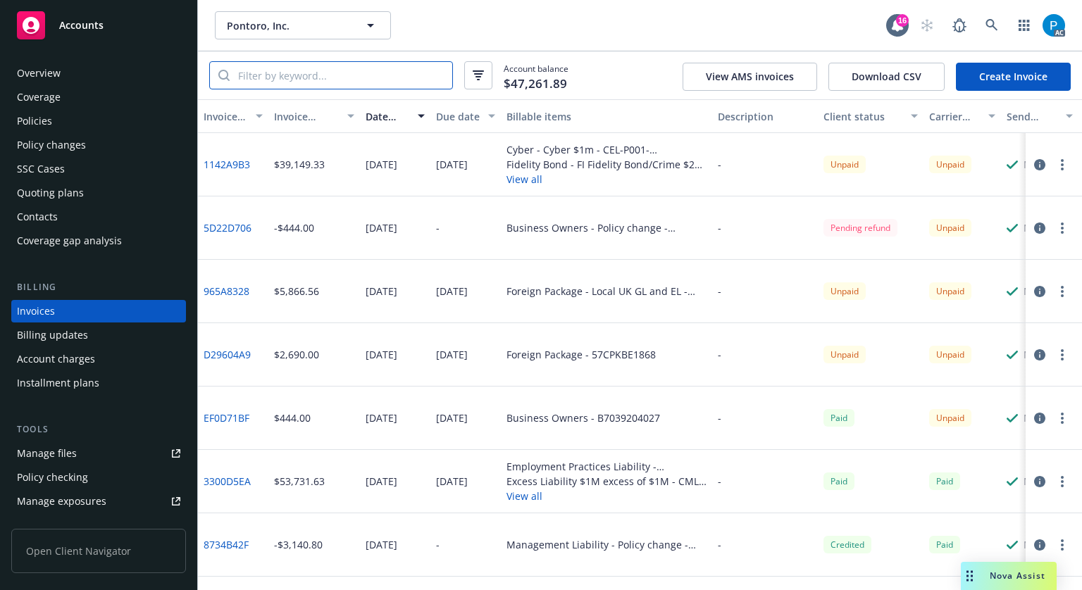
click at [313, 69] on input "search" at bounding box center [341, 75] width 223 height 27
paste input "57CPKBE1868"
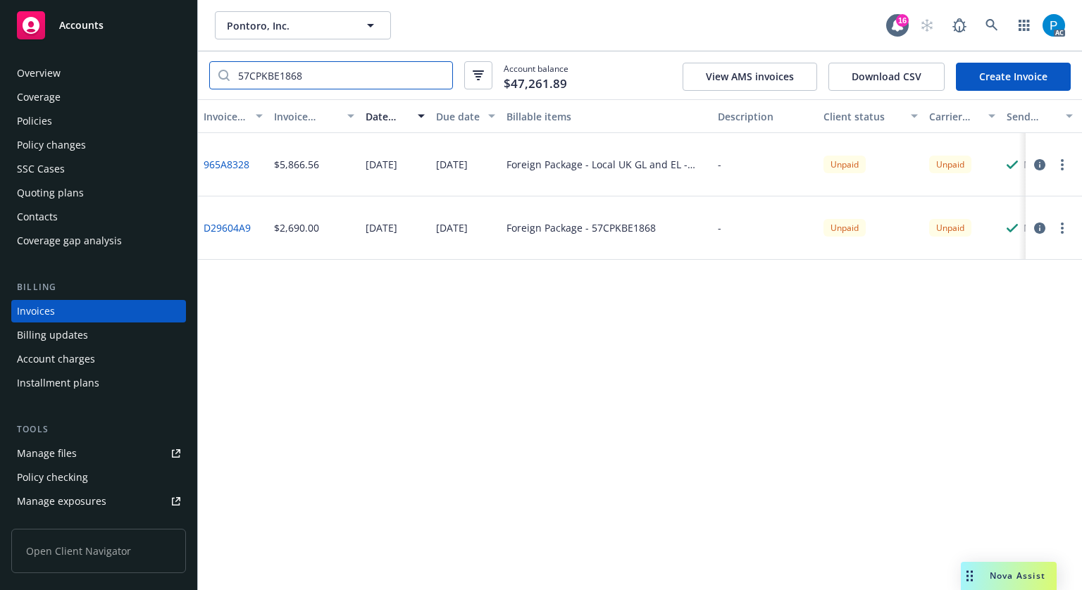
type input "57CPKBE1868"
click at [93, 29] on span "Accounts" at bounding box center [81, 25] width 44 height 11
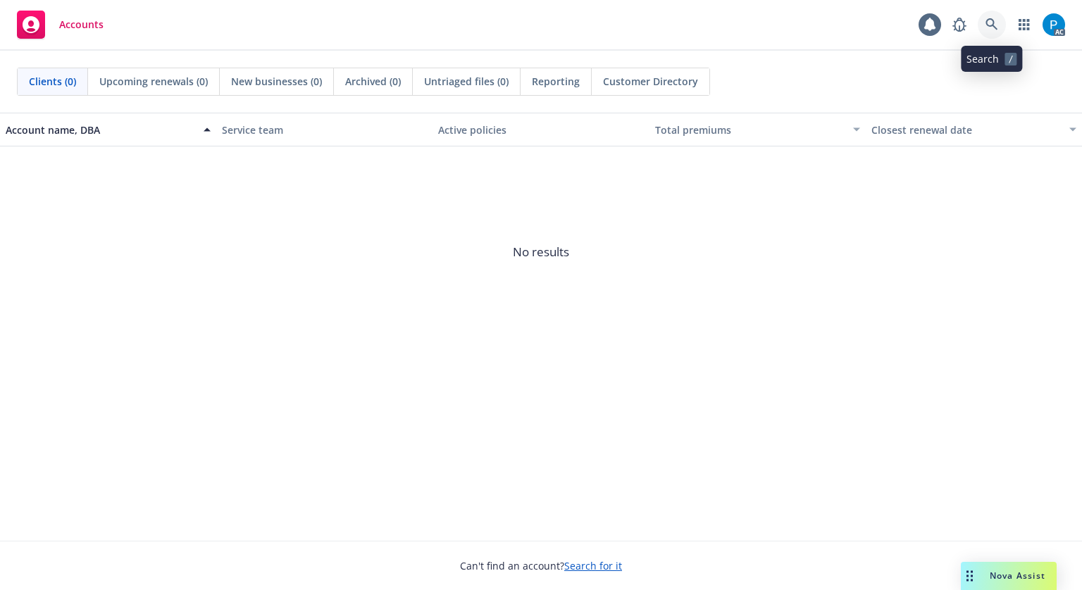
click at [990, 28] on icon at bounding box center [991, 24] width 13 height 13
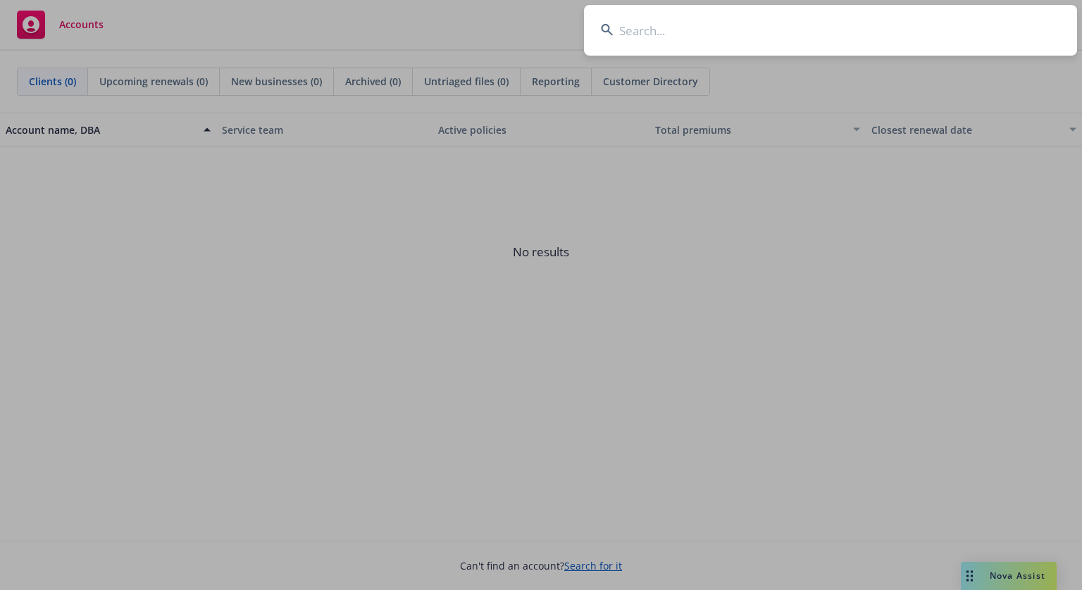
click at [718, 45] on input at bounding box center [830, 30] width 493 height 51
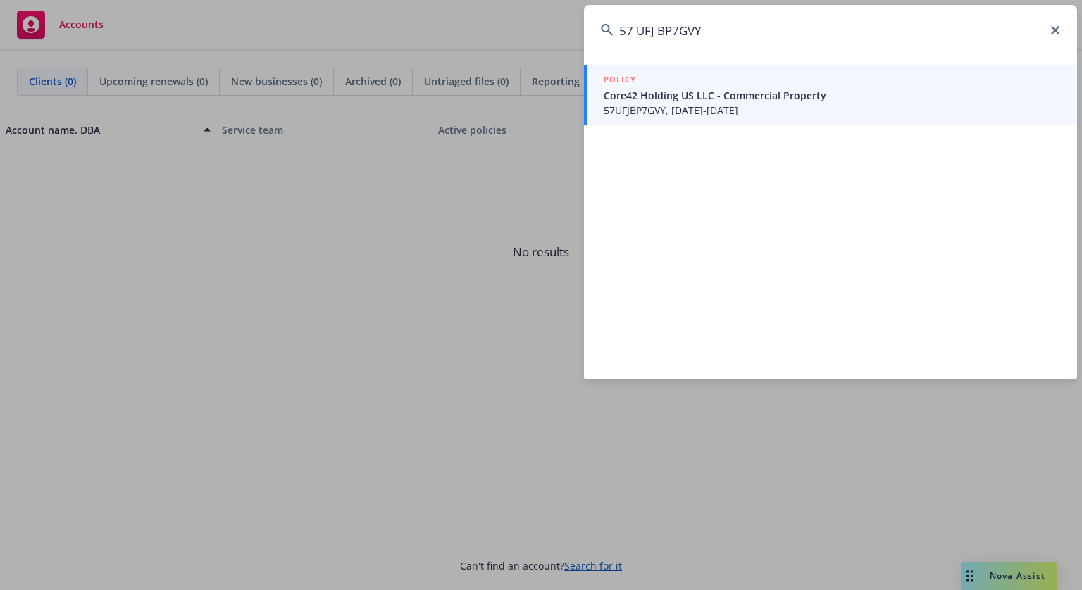
click at [642, 31] on input "57 UFJ BP7GVY" at bounding box center [830, 30] width 493 height 51
type input "57UFJBP7GVY"
click at [673, 85] on div "POLICY" at bounding box center [832, 80] width 456 height 15
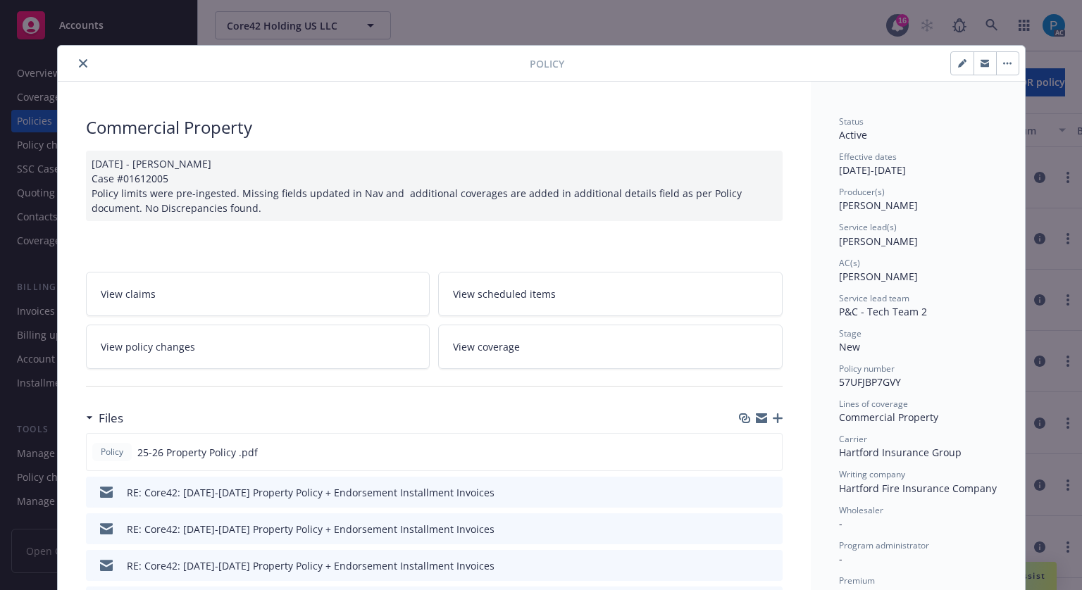
click at [79, 61] on icon "close" at bounding box center [83, 63] width 8 height 8
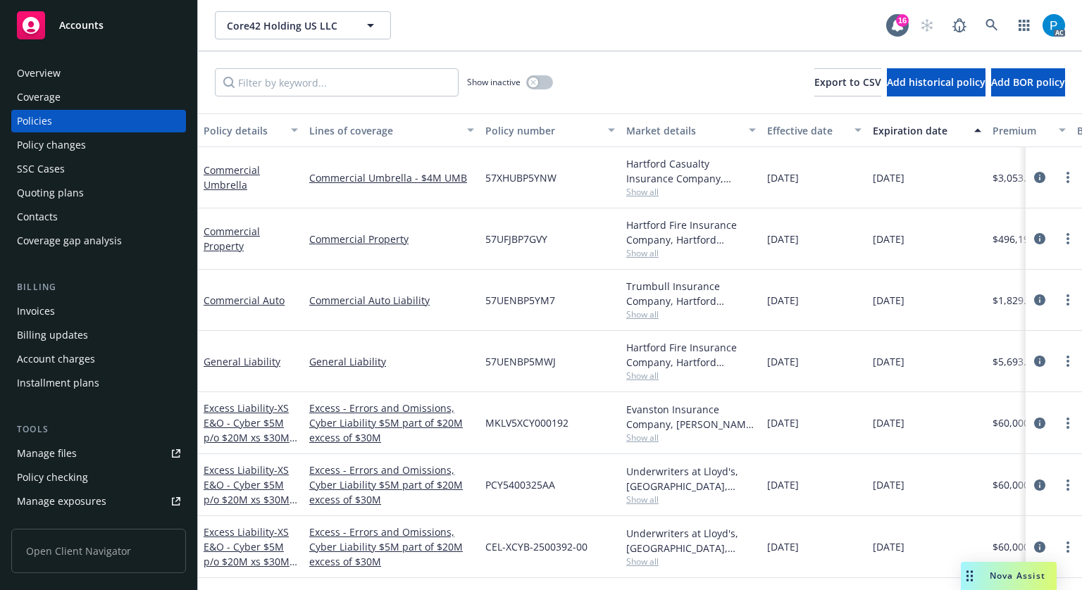
click at [51, 306] on div "Invoices" at bounding box center [36, 311] width 38 height 23
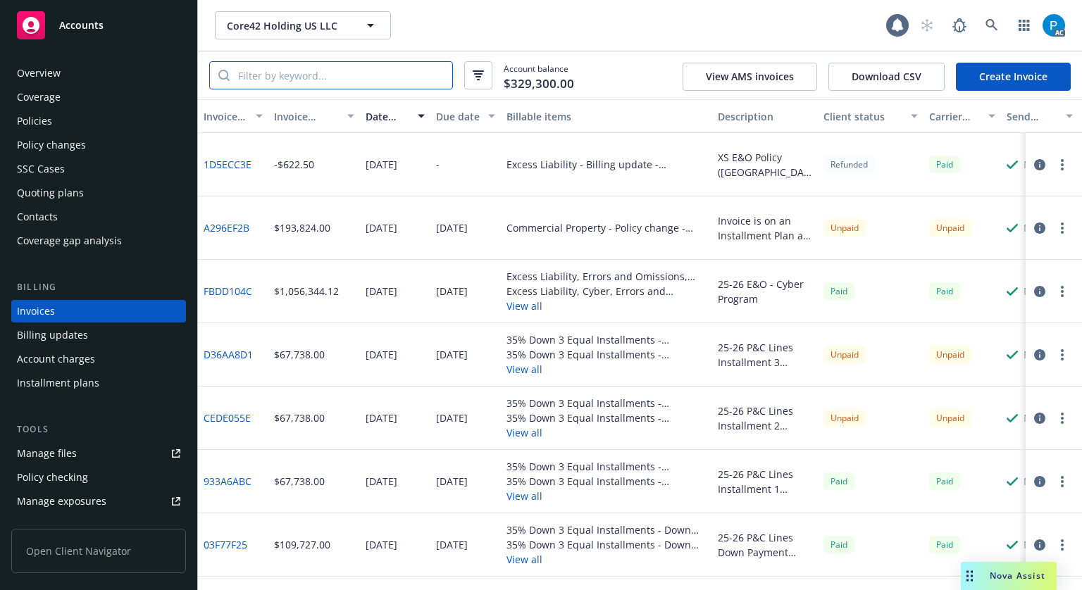
click at [300, 75] on input "search" at bounding box center [341, 75] width 223 height 27
paste input "57UFJBP7GVY"
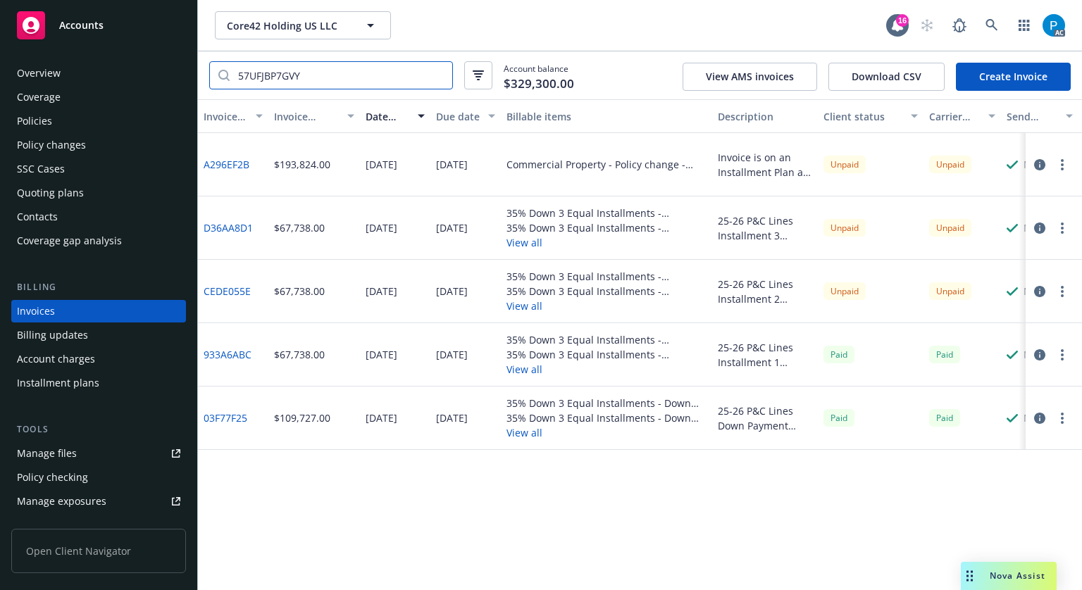
type input "57UFJBP7GVY"
click at [102, 115] on div "Policies" at bounding box center [98, 121] width 163 height 23
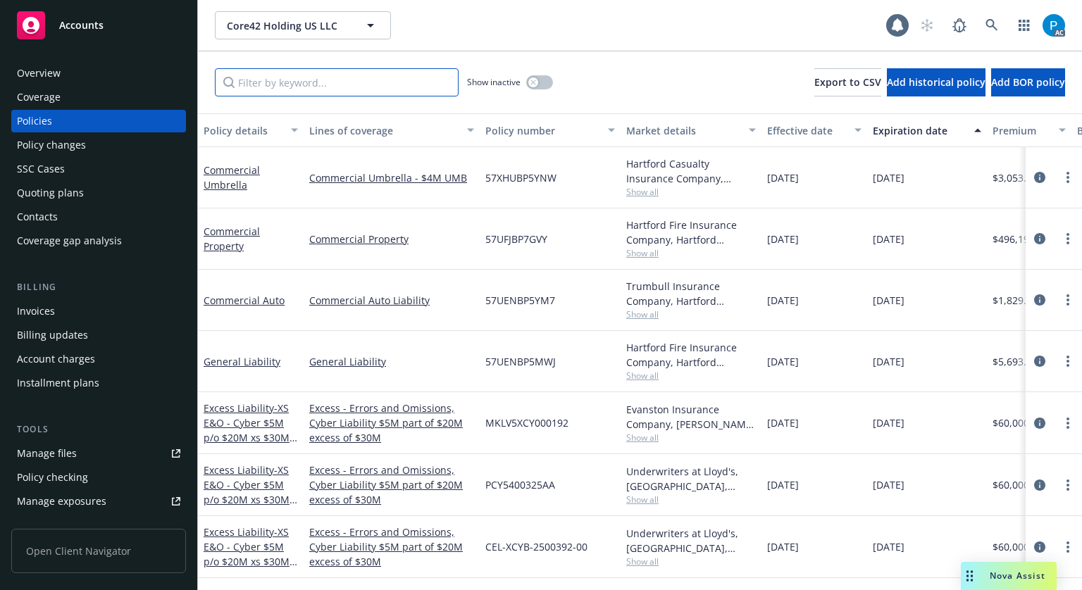
click at [389, 84] on input "Filter by keyword..." at bounding box center [337, 82] width 244 height 28
paste input "57UFJBP7GVY"
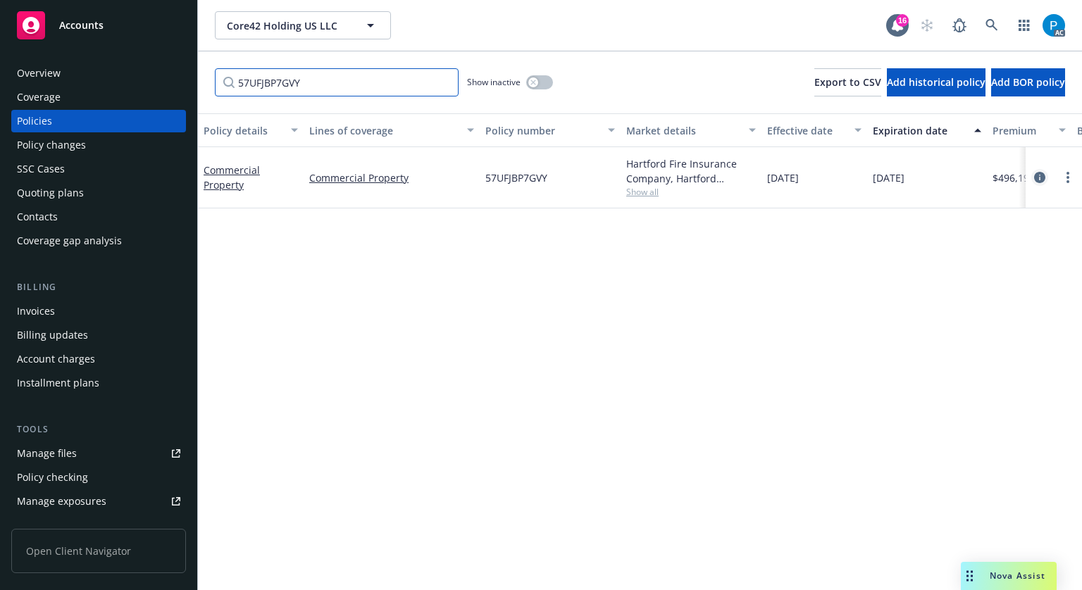
type input "57UFJBP7GVY"
click at [1034, 178] on icon "circleInformation" at bounding box center [1039, 177] width 11 height 11
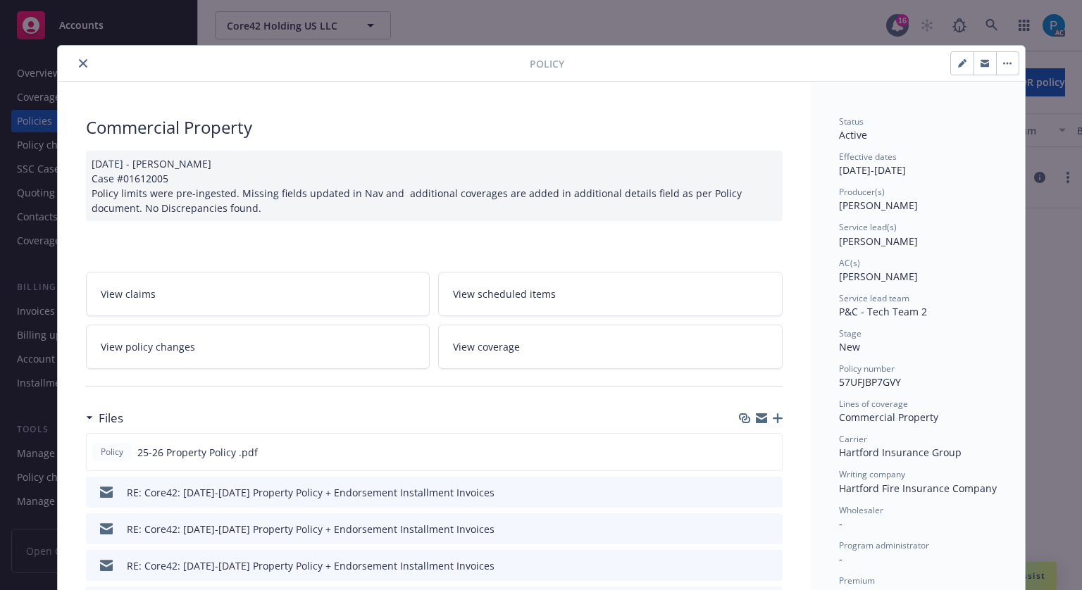
scroll to position [42, 0]
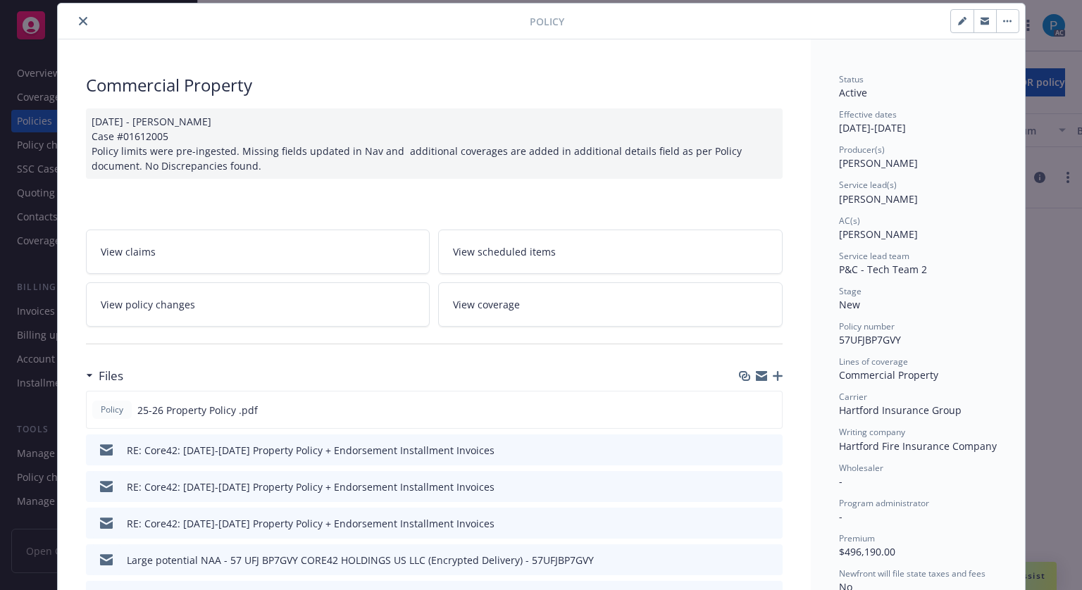
click at [1044, 209] on div "Policy Commercial Property [DATE] - [PERSON_NAME] Case #01612005 Policy limits …" at bounding box center [541, 295] width 1082 height 590
